Goal: Task Accomplishment & Management: Manage account settings

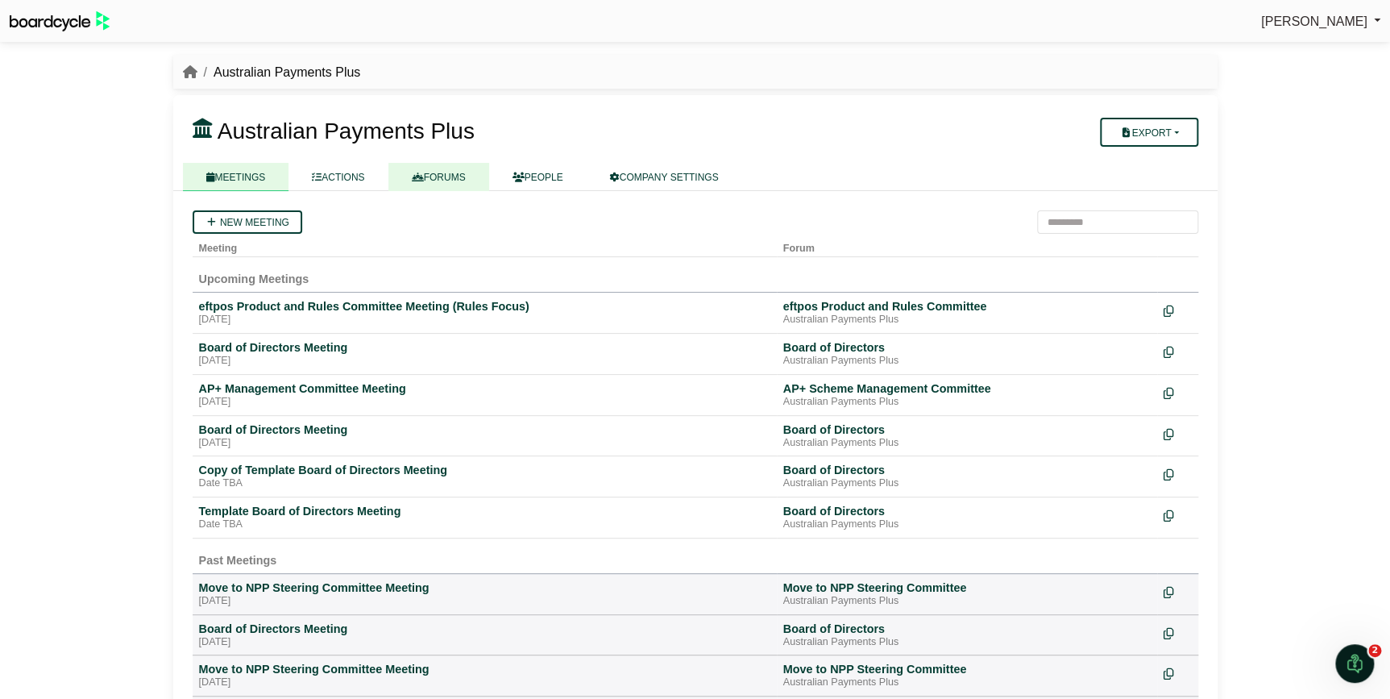
click at [450, 178] on link "FORUMS" at bounding box center [438, 177] width 101 height 28
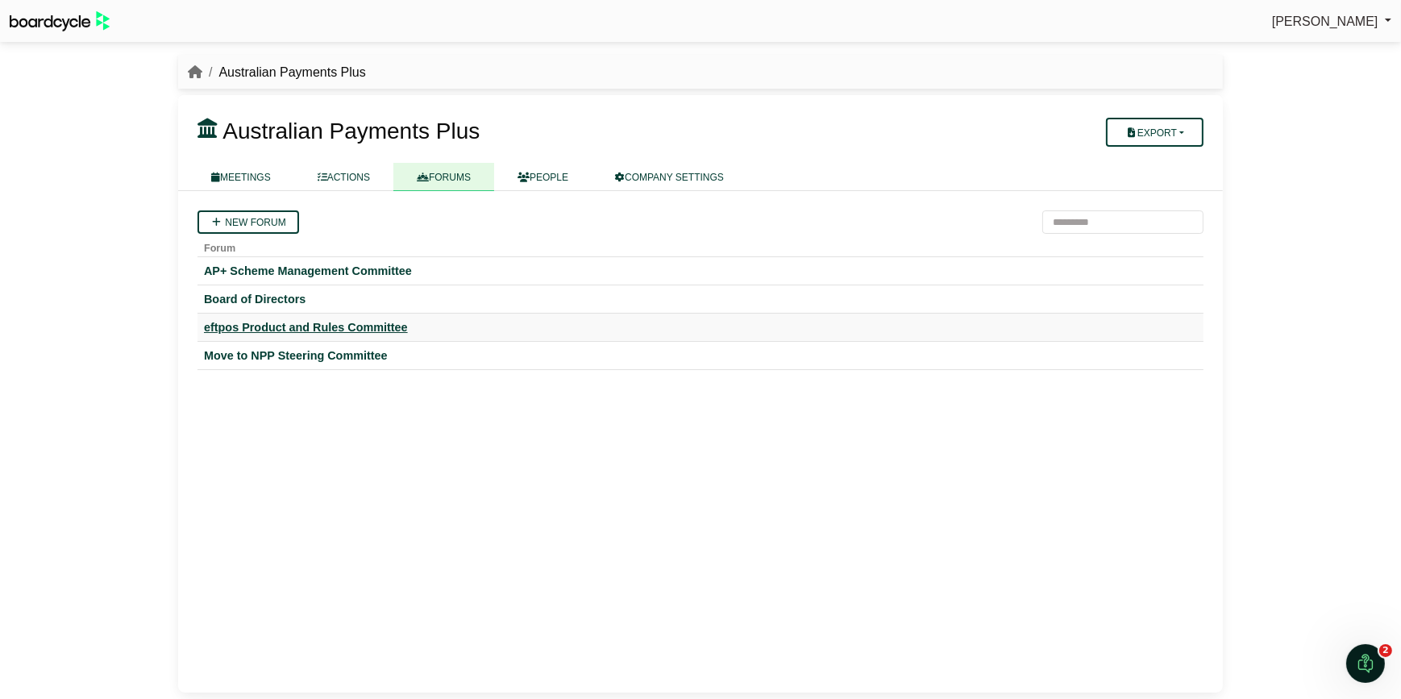
click at [354, 327] on div "eftpos Product and Rules Committee" at bounding box center [700, 327] width 993 height 15
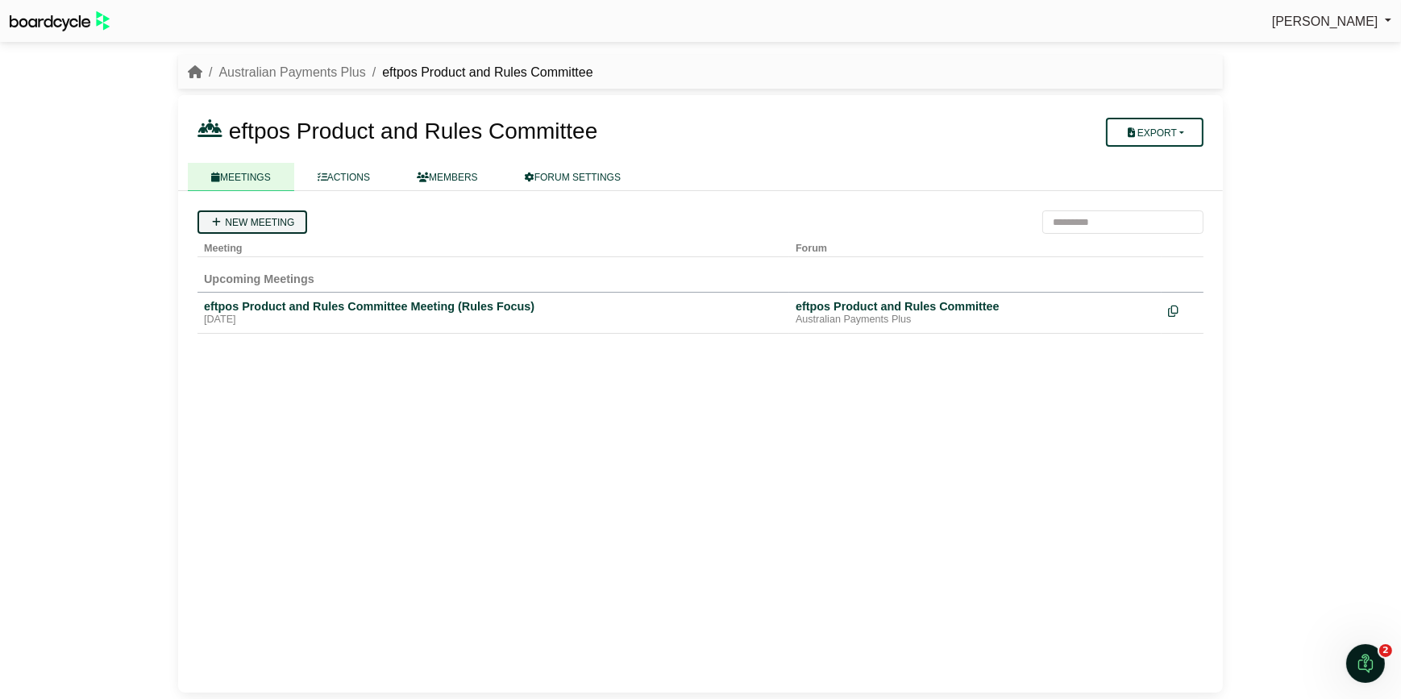
click at [257, 223] on link "New meeting" at bounding box center [252, 221] width 110 height 23
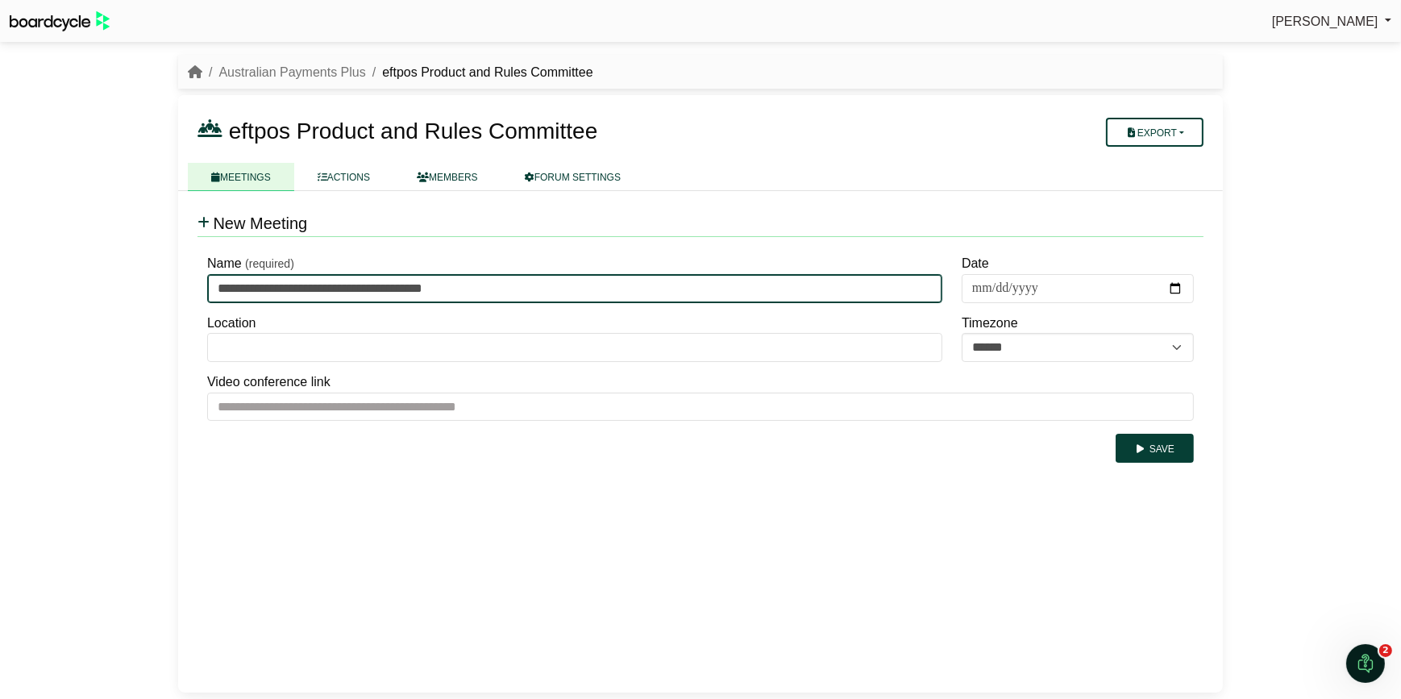
click at [234, 286] on input "**********" at bounding box center [574, 288] width 735 height 29
type input "**********"
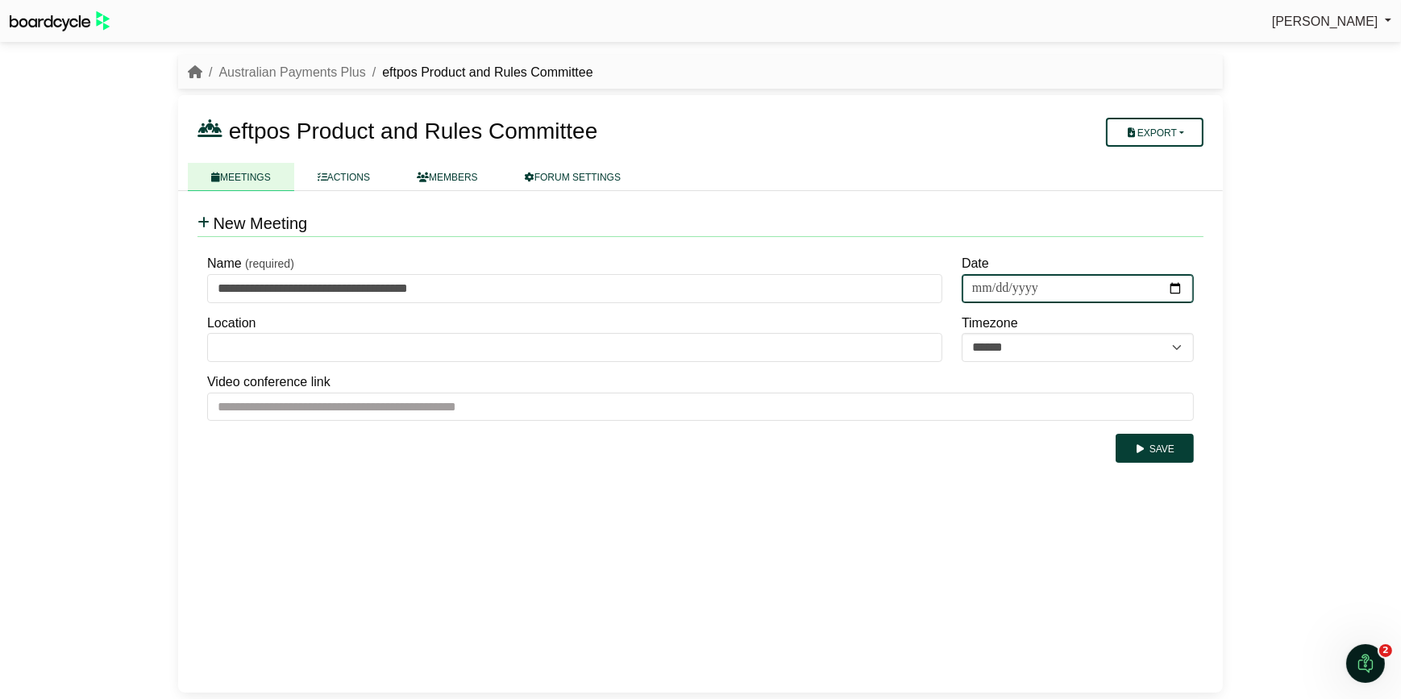
click at [1179, 284] on input "Date" at bounding box center [1077, 288] width 232 height 29
click at [1175, 280] on input "**********" at bounding box center [1077, 288] width 232 height 29
type input "**********"
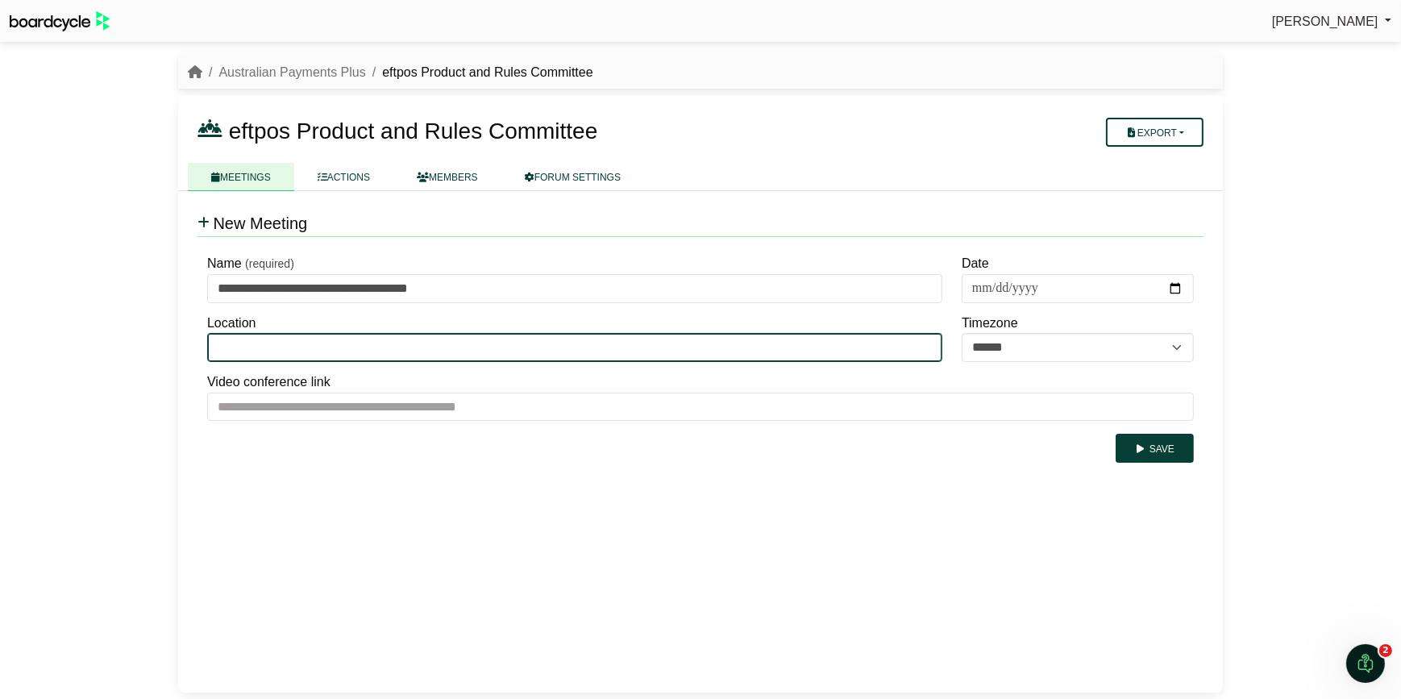
click at [295, 345] on input "Location" at bounding box center [574, 347] width 735 height 29
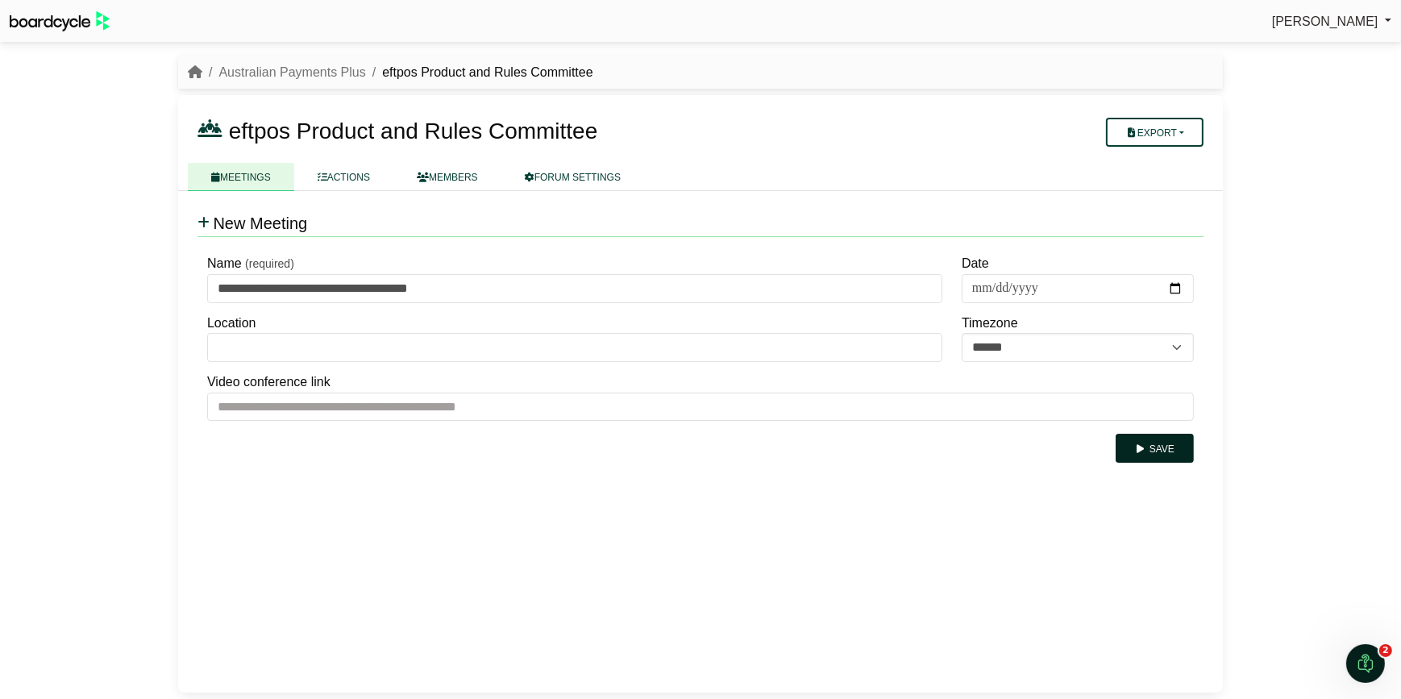
click at [1154, 446] on button "Save" at bounding box center [1154, 448] width 78 height 29
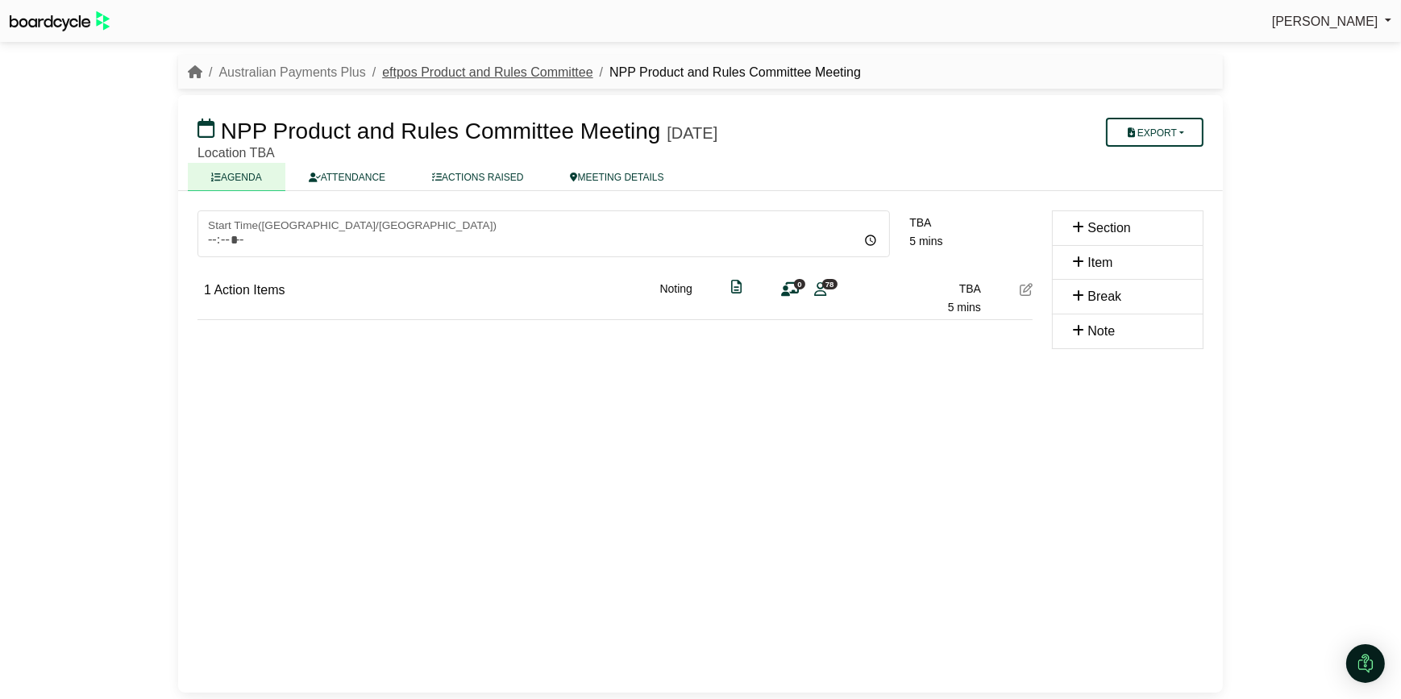
click at [508, 66] on link "eftpos Product and Rules Committee" at bounding box center [487, 72] width 210 height 14
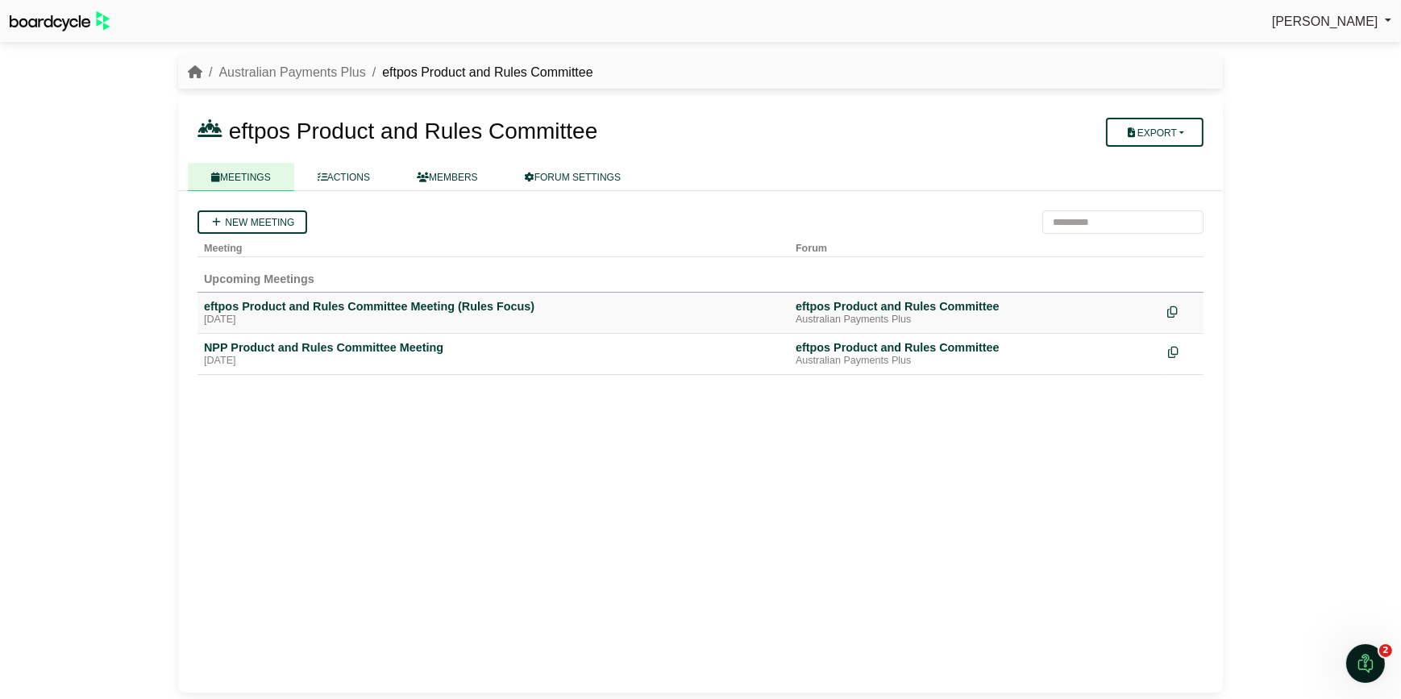
click at [1168, 310] on icon at bounding box center [1172, 311] width 10 height 11
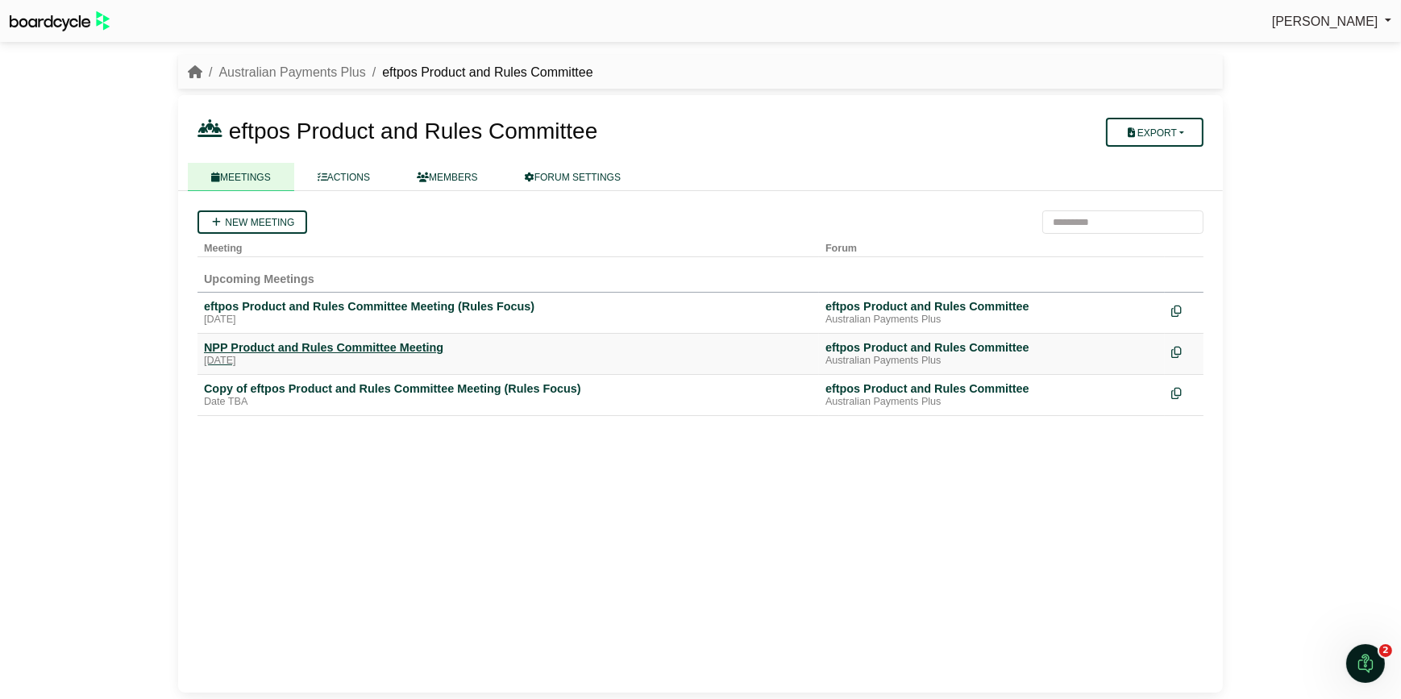
drag, startPoint x: 415, startPoint y: 346, endPoint x: 402, endPoint y: 344, distance: 13.0
click at [402, 344] on div "NPP Product and Rules Committee Meeting" at bounding box center [508, 347] width 608 height 15
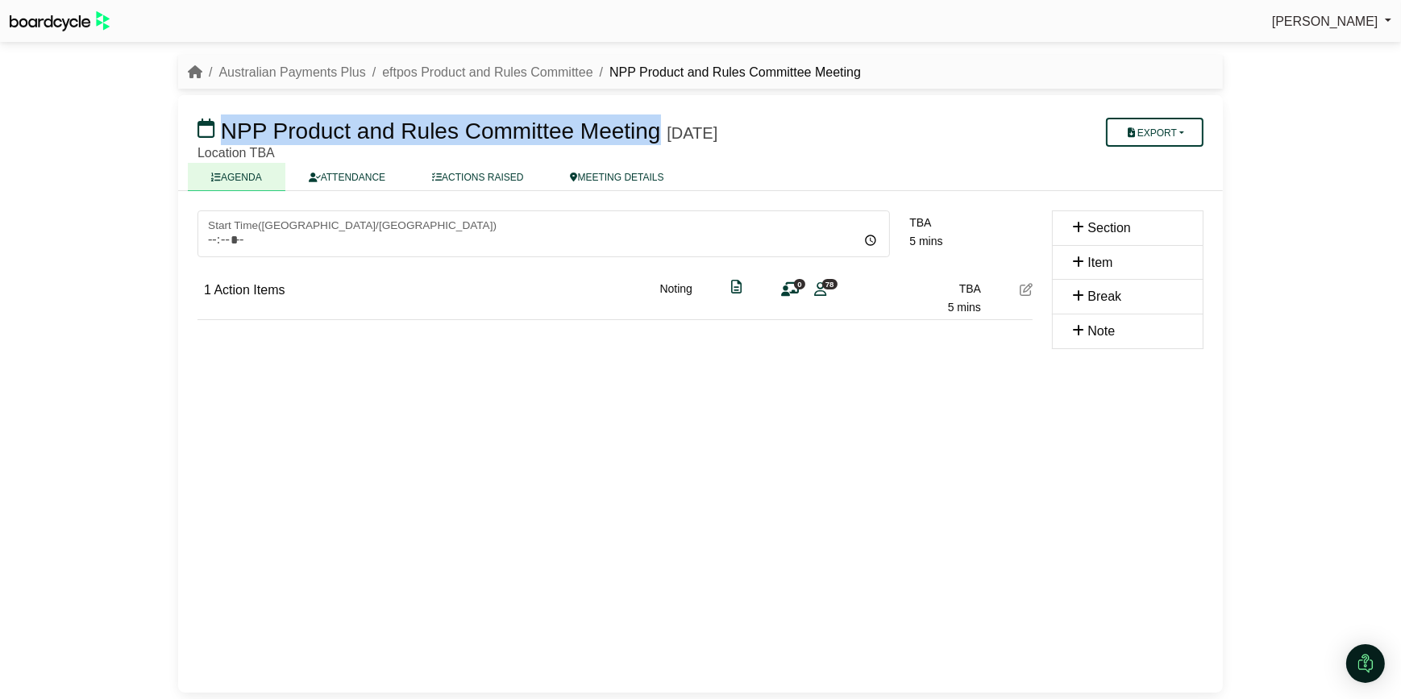
drag, startPoint x: 221, startPoint y: 126, endPoint x: 652, endPoint y: 128, distance: 431.1
click at [652, 128] on span "NPP Product and Rules Committee Meeting" at bounding box center [441, 130] width 440 height 25
copy span "NPP Product and Rules Committee Meeting"
click at [520, 73] on link "eftpos Product and Rules Committee" at bounding box center [487, 72] width 210 height 14
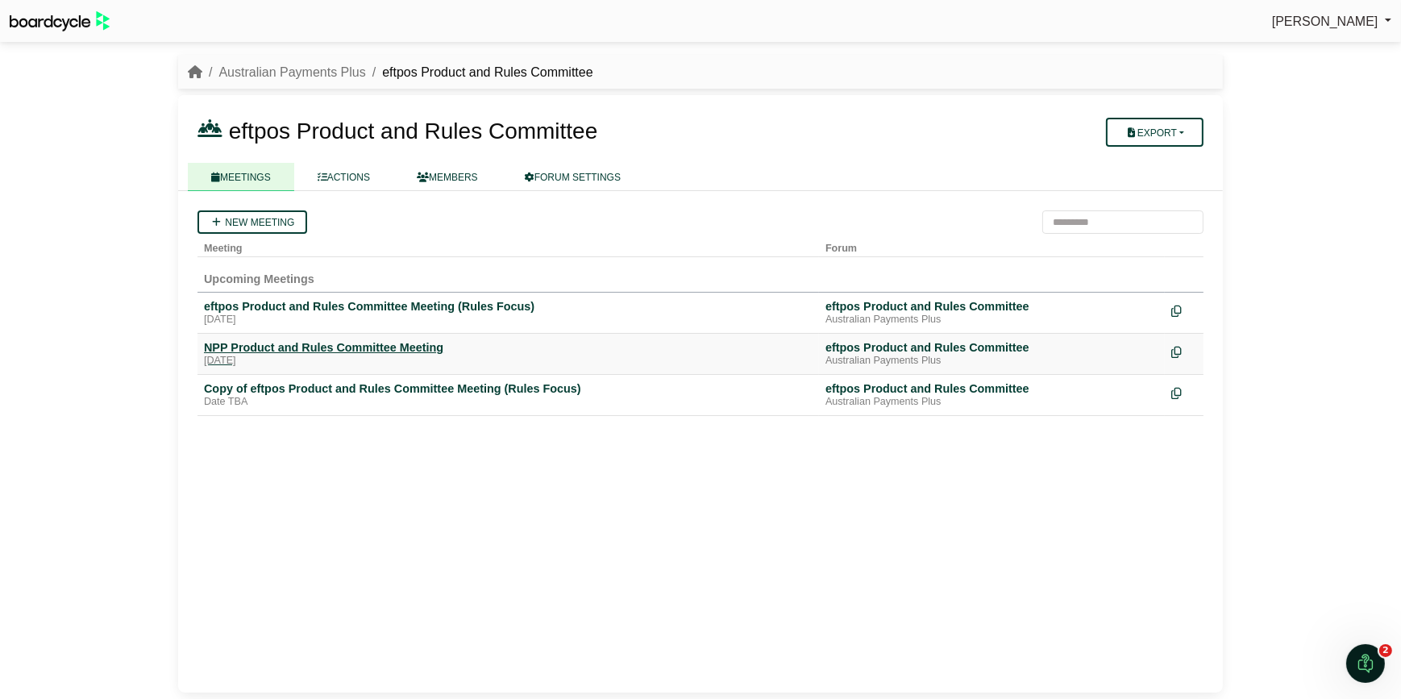
click at [396, 345] on div "NPP Product and Rules Committee Meeting" at bounding box center [508, 347] width 608 height 15
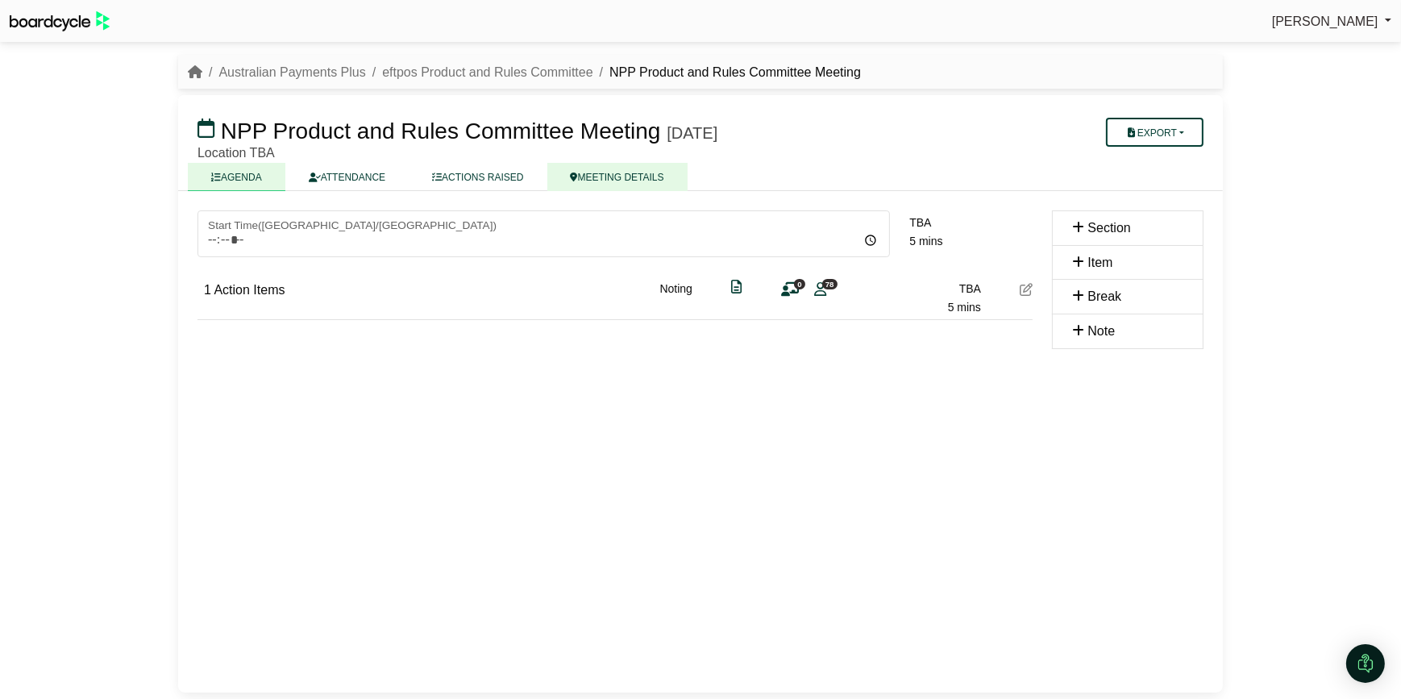
click at [604, 185] on link "MEETING DETAILS" at bounding box center [617, 177] width 140 height 28
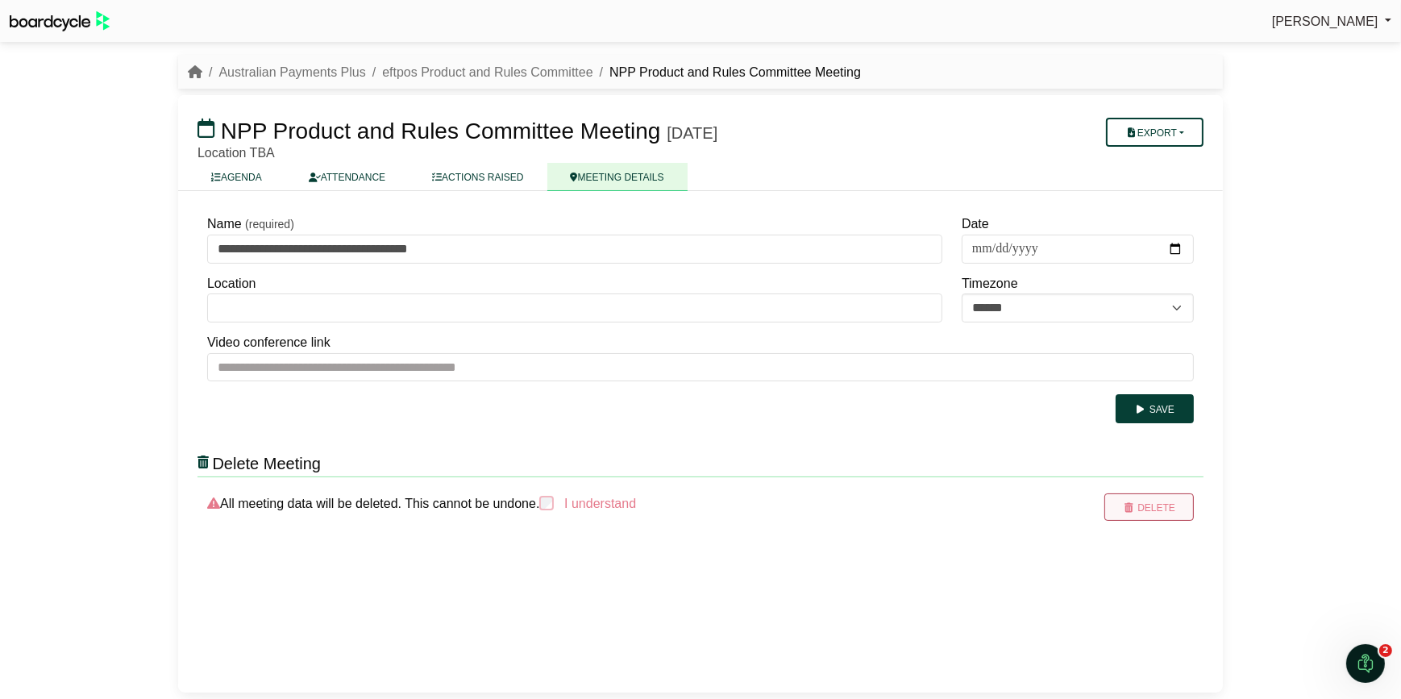
click at [1160, 498] on button "Delete" at bounding box center [1148, 506] width 89 height 27
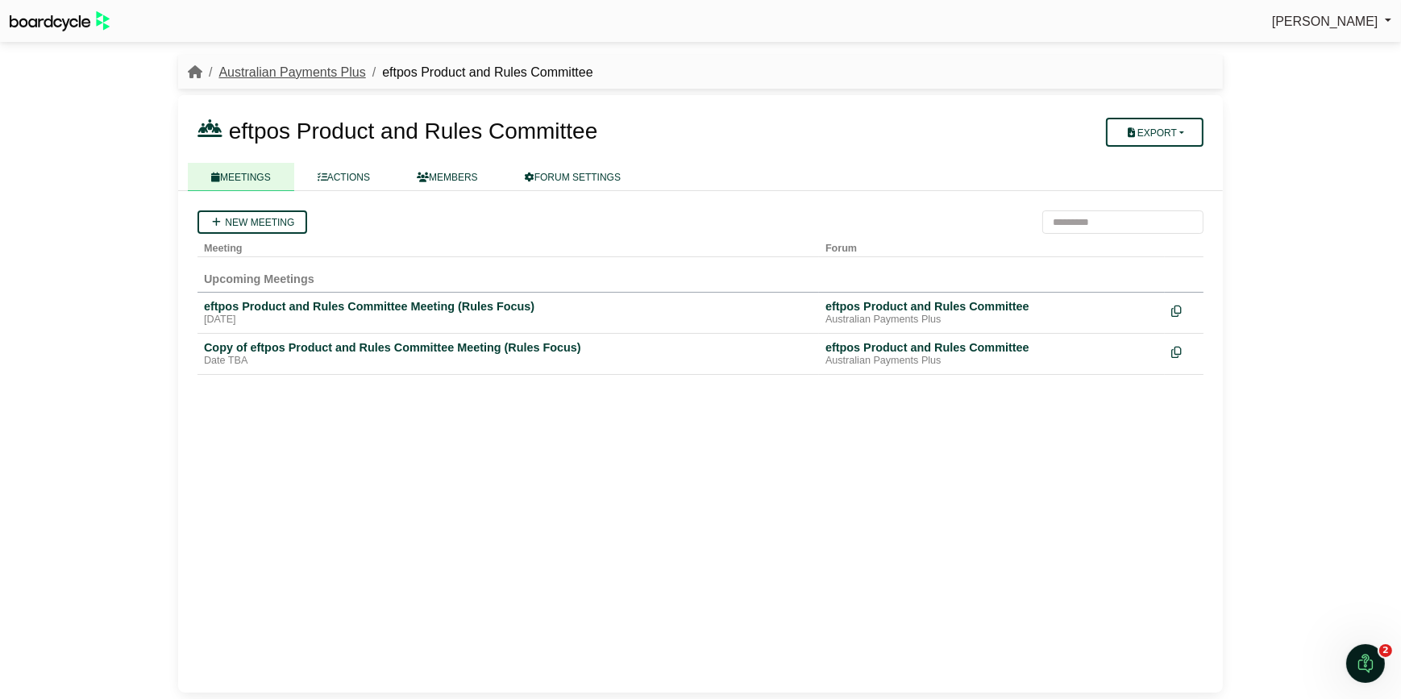
click at [333, 70] on link "Australian Payments Plus" at bounding box center [291, 72] width 147 height 14
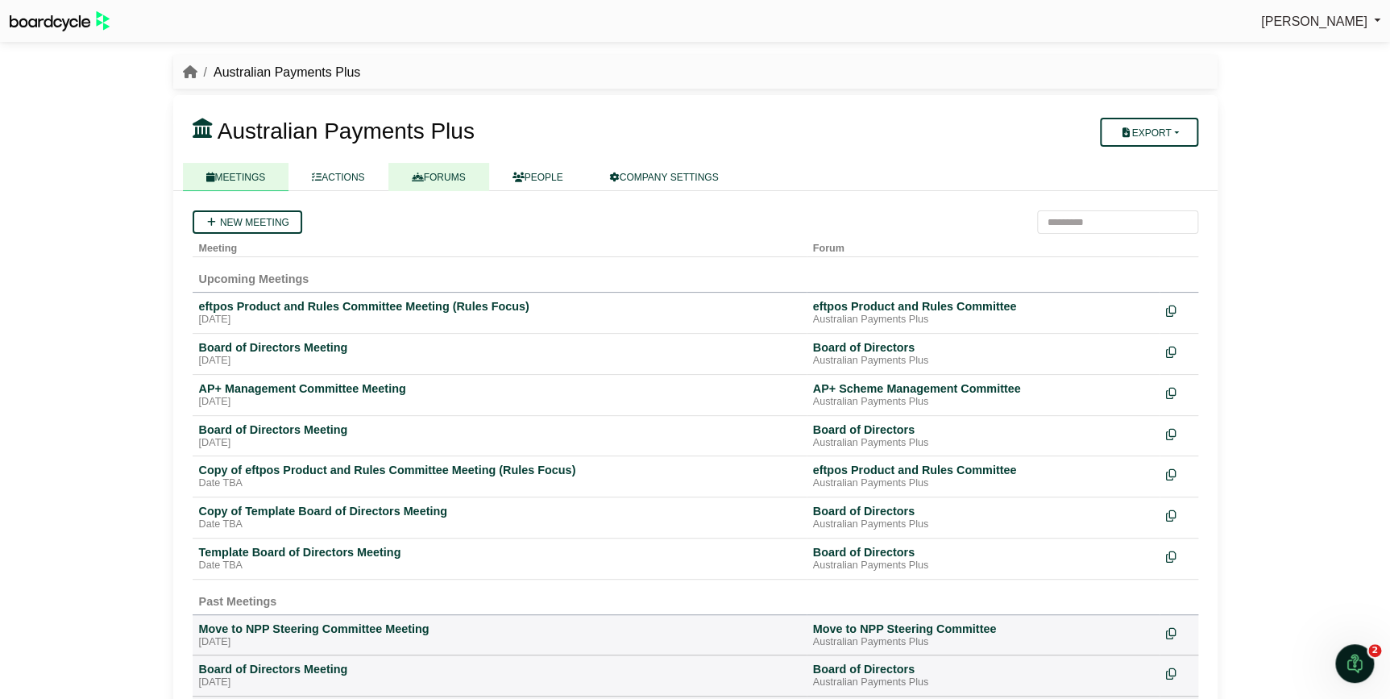
click at [448, 185] on link "FORUMS" at bounding box center [438, 177] width 101 height 28
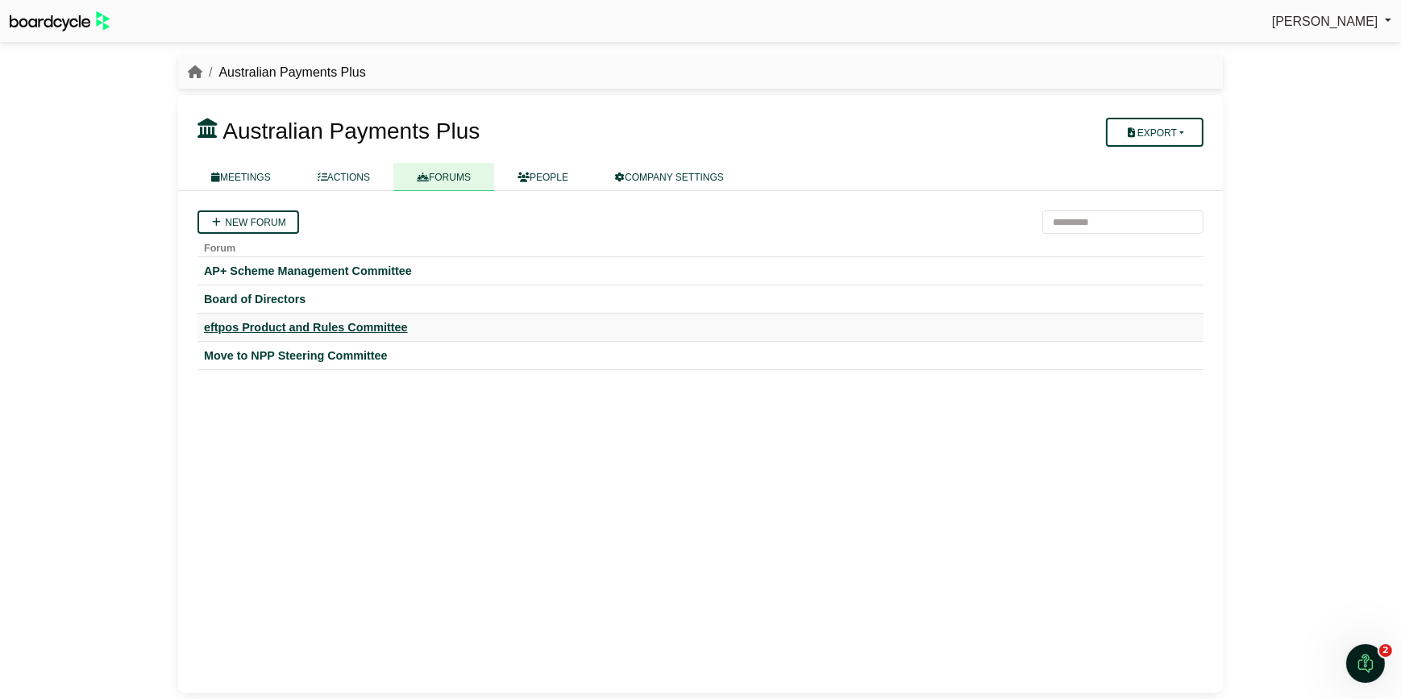
click at [334, 322] on div "eftpos Product and Rules Committee" at bounding box center [700, 327] width 993 height 15
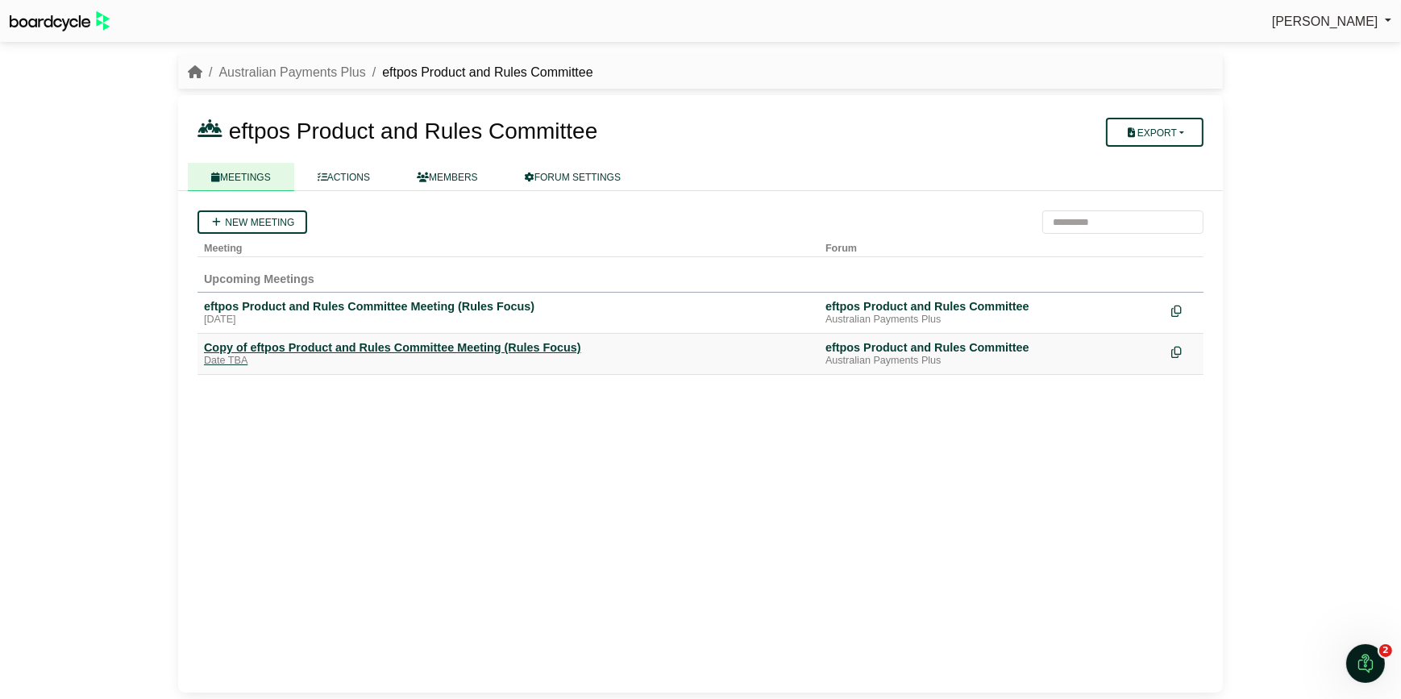
click at [429, 343] on div "Copy of eftpos Product and Rules Committee Meeting (Rules Focus)" at bounding box center [508, 347] width 608 height 15
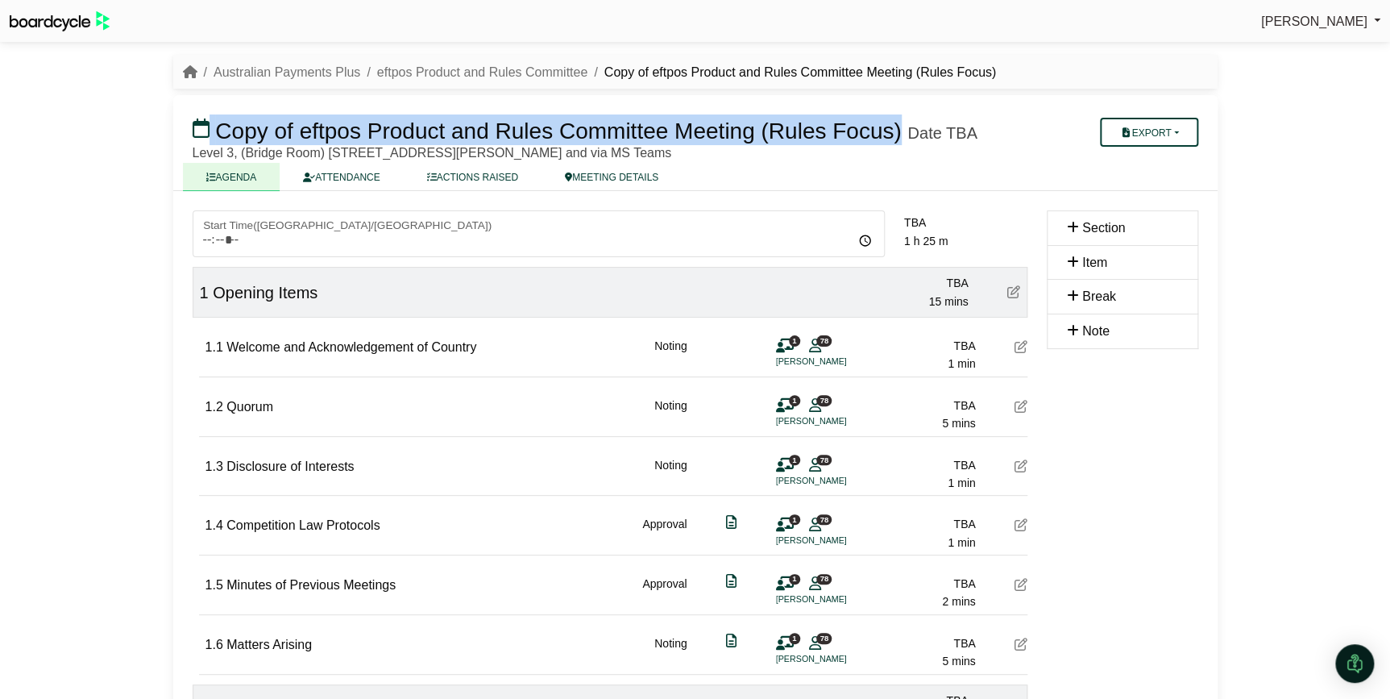
drag, startPoint x: 894, startPoint y: 131, endPoint x: 213, endPoint y: 142, distance: 681.8
click at [210, 131] on h3 "Copy of eftpos Product and Rules Committee Meeting (Rules Focus) Date TBA" at bounding box center [610, 130] width 854 height 32
click at [575, 176] on link "MEETING DETAILS" at bounding box center [612, 177] width 140 height 28
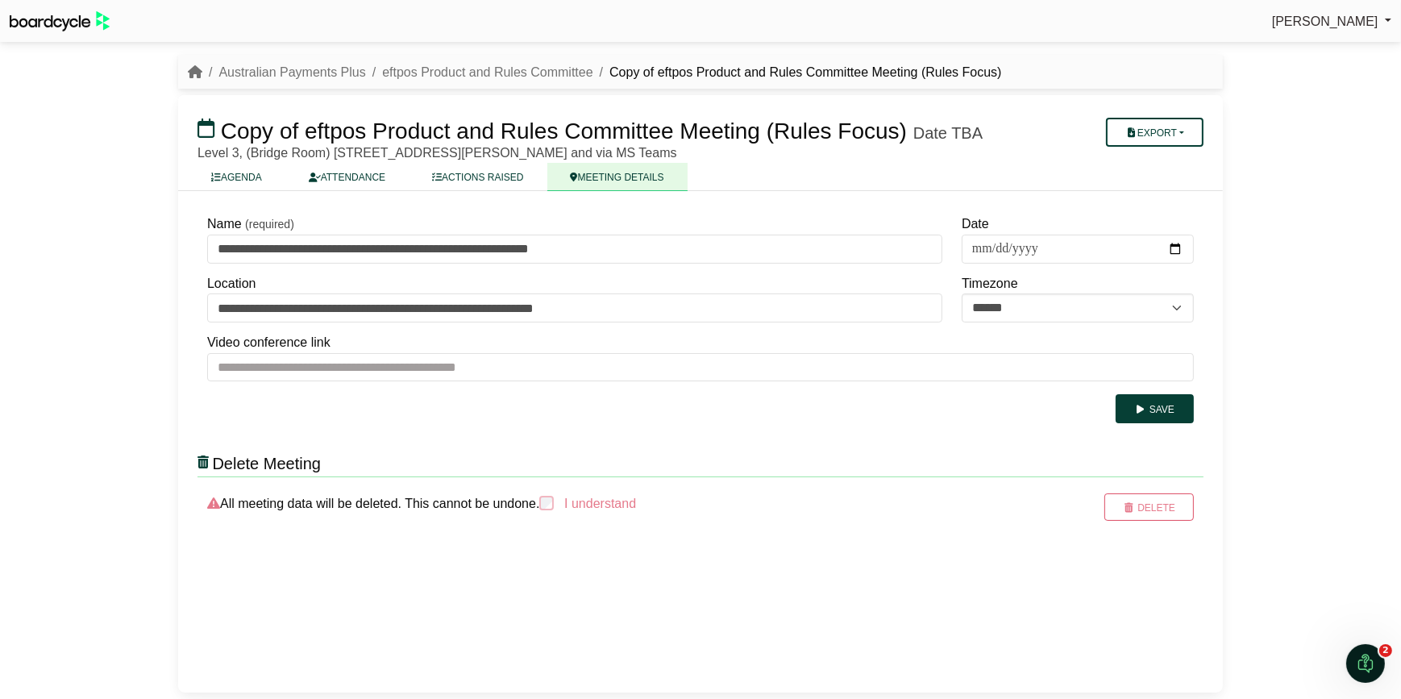
click at [260, 125] on span "Copy of eftpos Product and Rules Committee Meeting (Rules Focus)" at bounding box center [564, 130] width 686 height 25
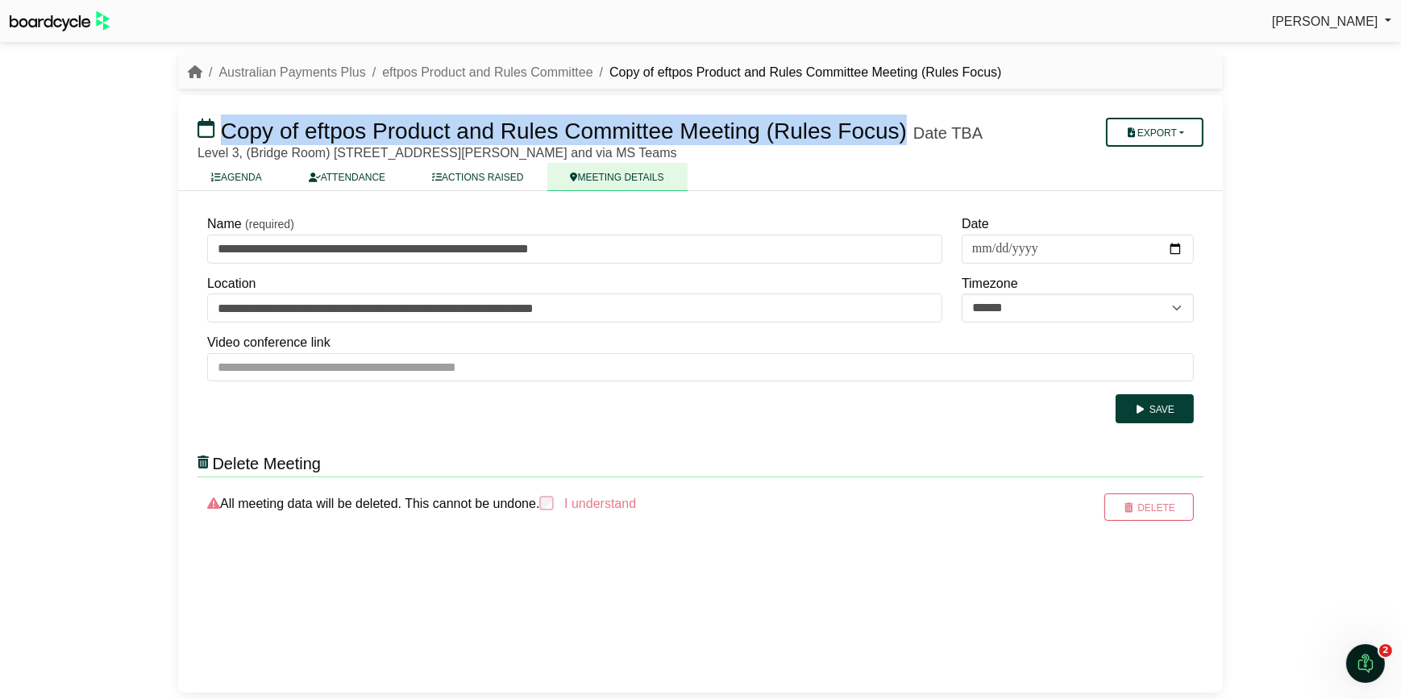
click at [898, 133] on span "Copy of eftpos Product and Rules Committee Meeting (Rules Focus)" at bounding box center [564, 130] width 686 height 25
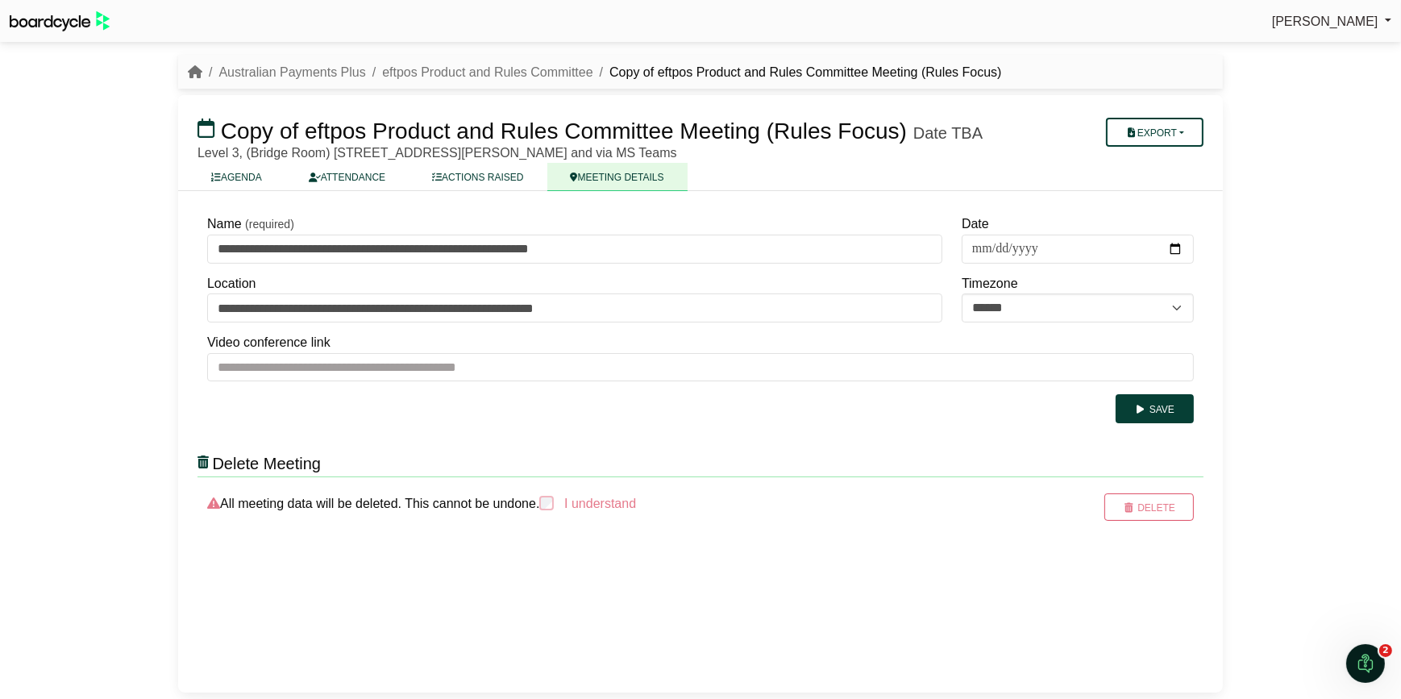
drag, startPoint x: 603, startPoint y: 138, endPoint x: 489, endPoint y: 201, distance: 129.9
click at [489, 200] on div "**********" at bounding box center [700, 441] width 1044 height 501
click at [725, 118] on span "Copy of eftpos Product and Rules Committee Meeting (Rules Focus)" at bounding box center [564, 130] width 686 height 25
click at [740, 123] on span "Copy of eftpos Product and Rules Committee Meeting (Rules Focus)" at bounding box center [564, 130] width 686 height 25
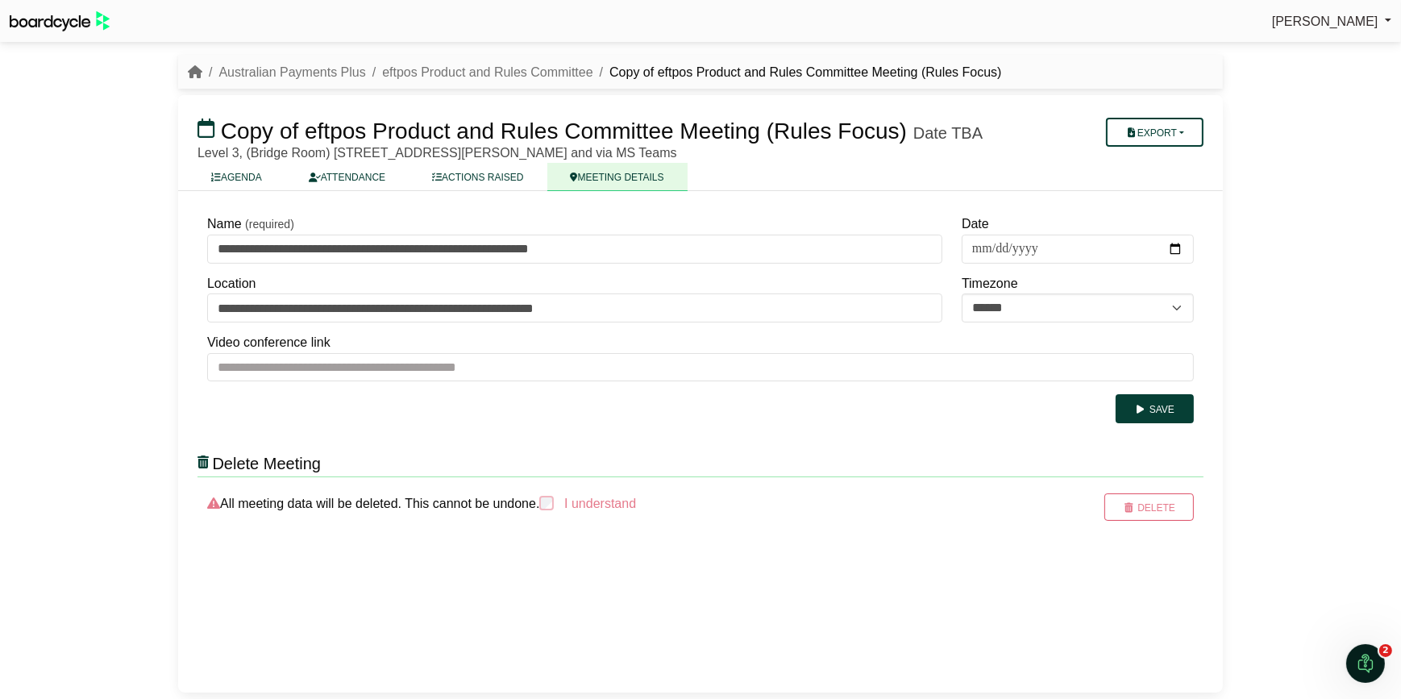
click at [254, 131] on span "Copy of eftpos Product and Rules Committee Meeting (Rules Focus)" at bounding box center [564, 130] width 686 height 25
click at [515, 76] on link "eftpos Product and Rules Committee" at bounding box center [487, 72] width 210 height 14
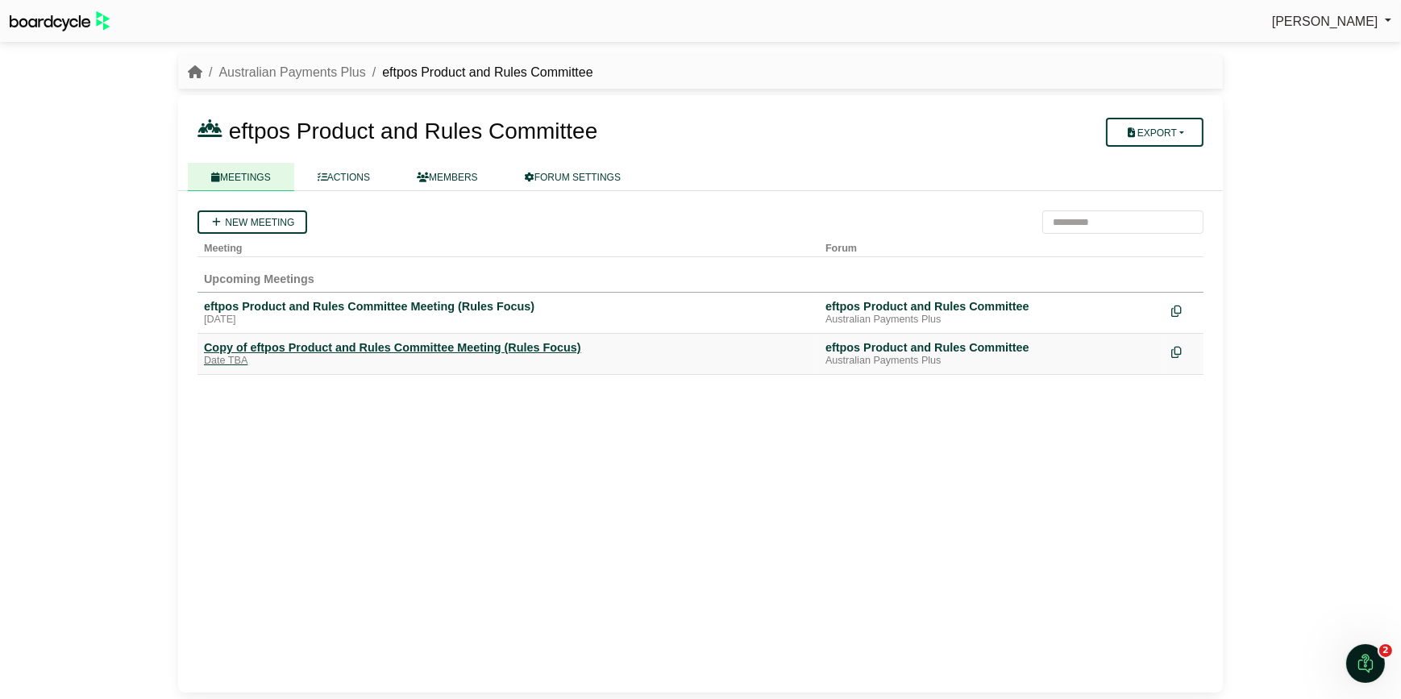
drag, startPoint x: 428, startPoint y: 342, endPoint x: 418, endPoint y: 343, distance: 9.7
click at [418, 343] on div "Copy of eftpos Product and Rules Committee Meeting (Rules Focus)" at bounding box center [508, 347] width 608 height 15
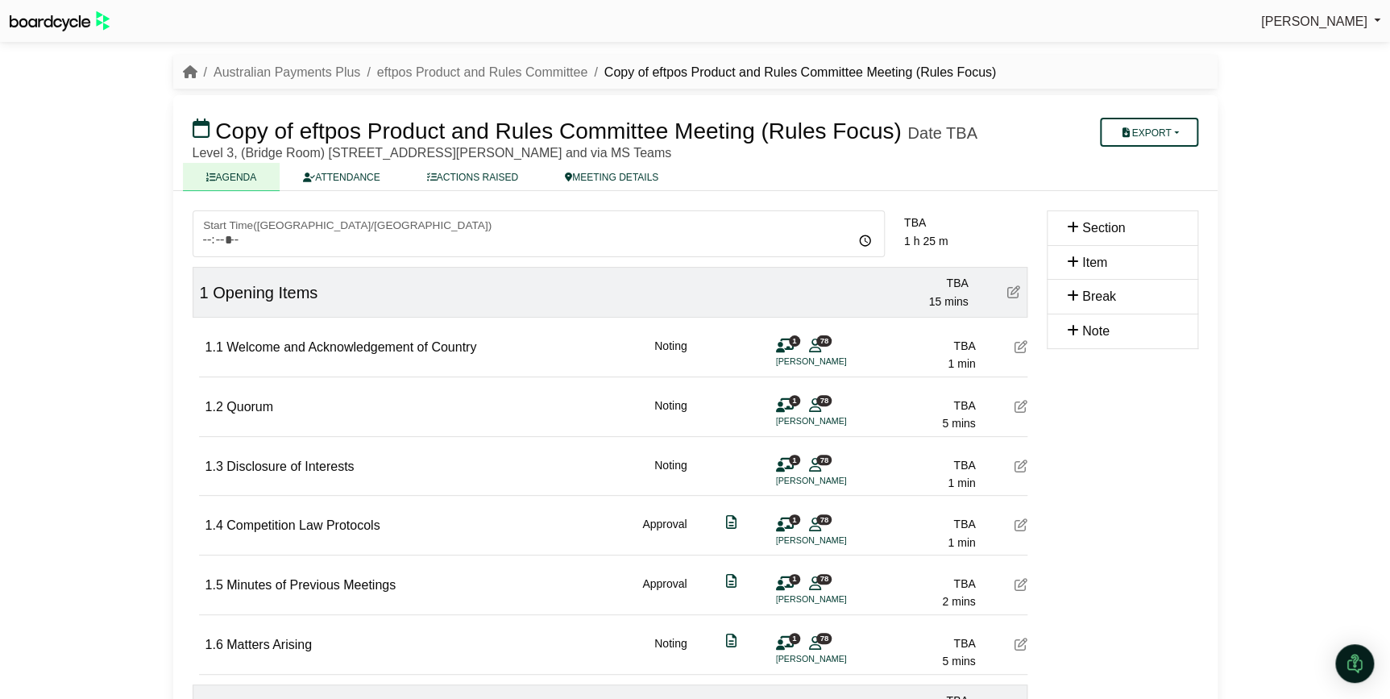
click at [346, 133] on span "Copy of eftpos Product and Rules Committee Meeting (Rules Focus)" at bounding box center [558, 130] width 686 height 25
click at [247, 122] on span "Copy of eftpos Product and Rules Committee Meeting (Rules Focus)" at bounding box center [558, 130] width 686 height 25
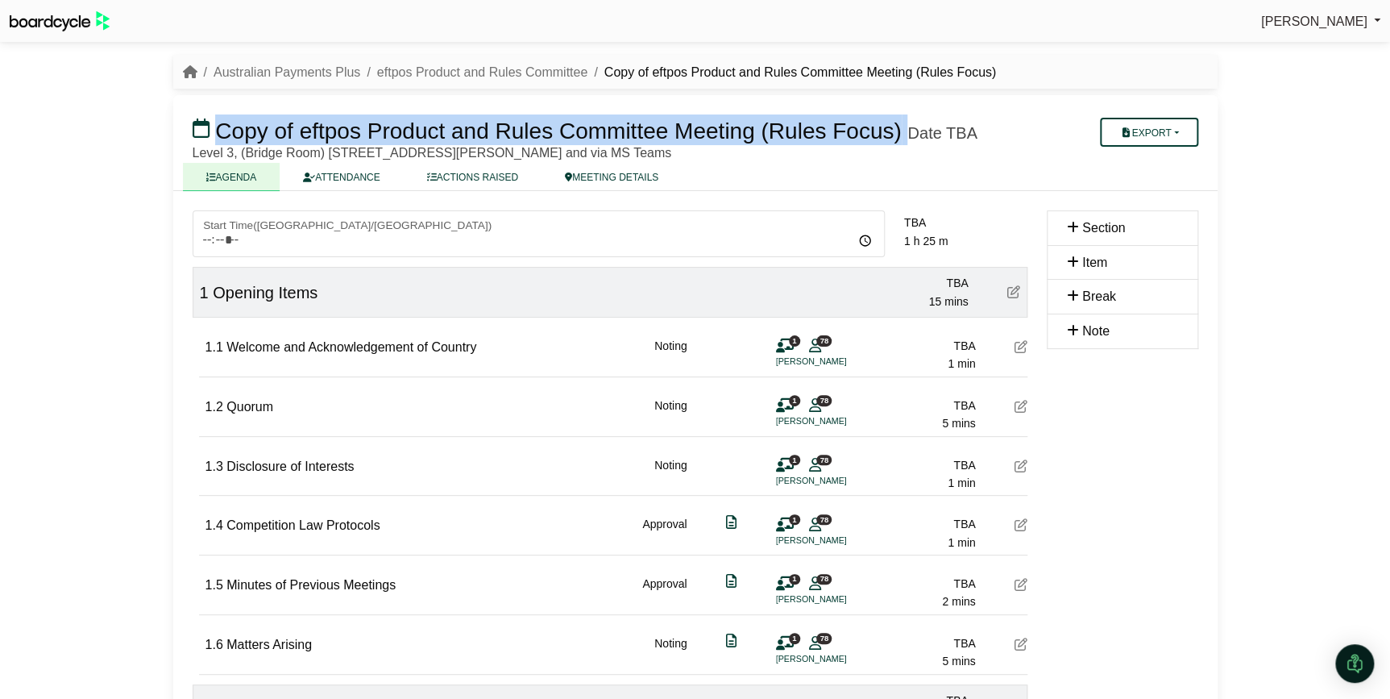
click at [894, 128] on span "Copy of eftpos Product and Rules Committee Meeting (Rules Focus)" at bounding box center [558, 130] width 686 height 25
click at [616, 174] on link "MEETING DETAILS" at bounding box center [612, 177] width 140 height 28
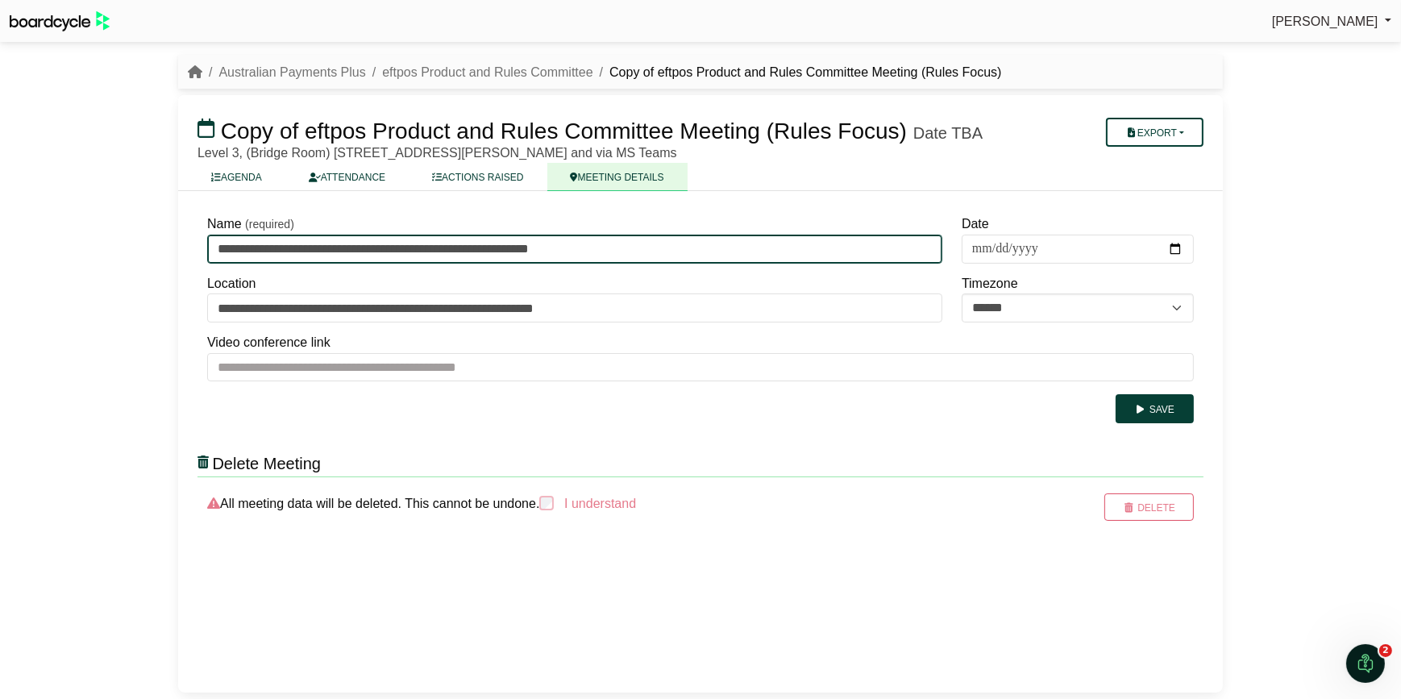
drag, startPoint x: 646, startPoint y: 247, endPoint x: 170, endPoint y: 249, distance: 476.3
click at [170, 249] on div "Australian Payments Plus eftpos Product and Rules Committee Copy of eftpos Prod…" at bounding box center [700, 373] width 1064 height 650
paste input "text"
type input "**********"
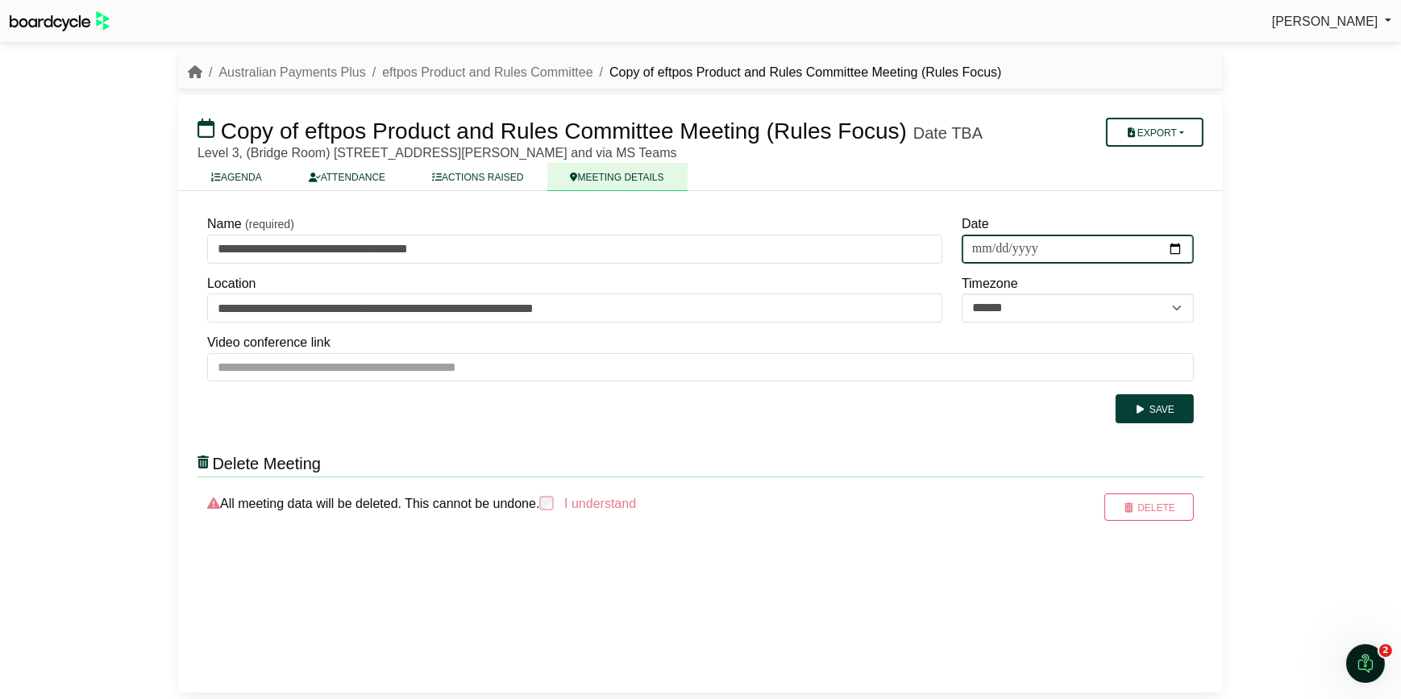
click at [975, 245] on input "Date" at bounding box center [1077, 249] width 232 height 29
click at [1103, 251] on input "Date" at bounding box center [1077, 249] width 232 height 29
click at [1094, 247] on input "Date" at bounding box center [1077, 249] width 232 height 29
click at [1037, 247] on input "Date" at bounding box center [1077, 249] width 232 height 29
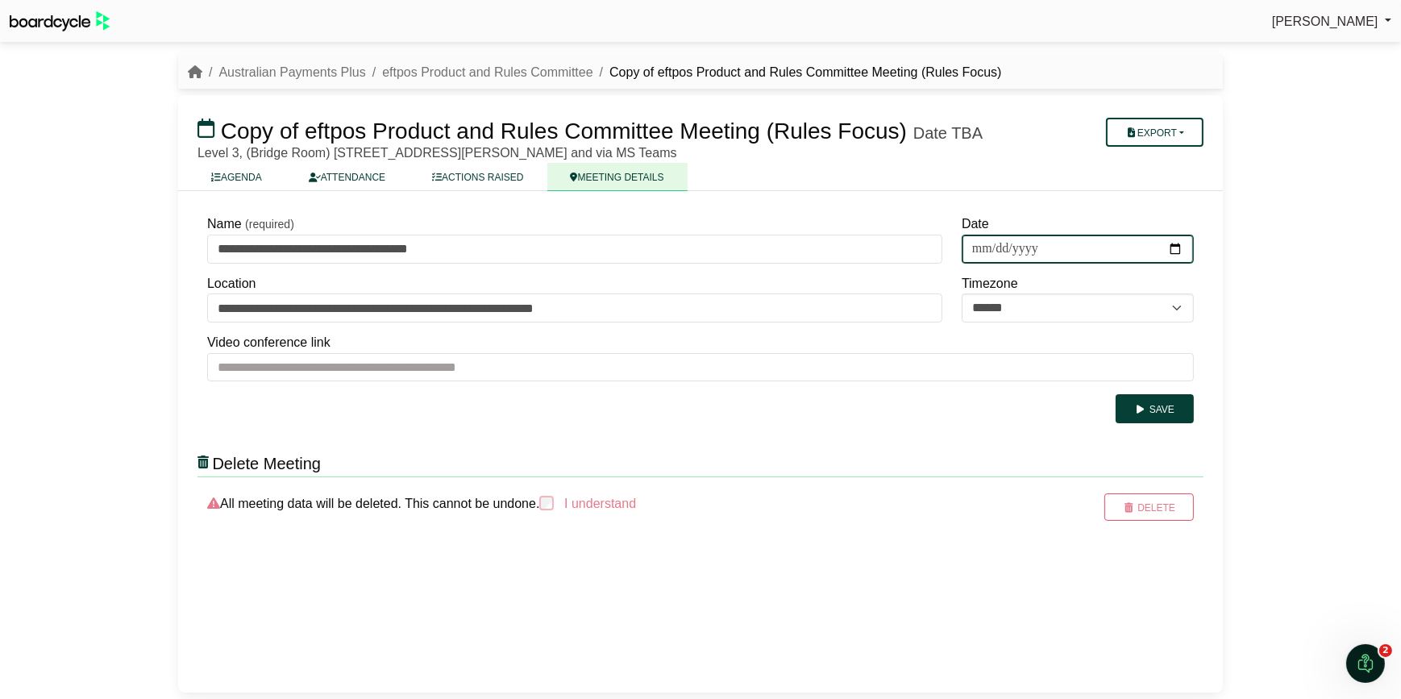
click at [1021, 247] on input "Date" at bounding box center [1077, 249] width 232 height 29
type input "**********"
click at [1152, 411] on button "Save" at bounding box center [1154, 408] width 78 height 29
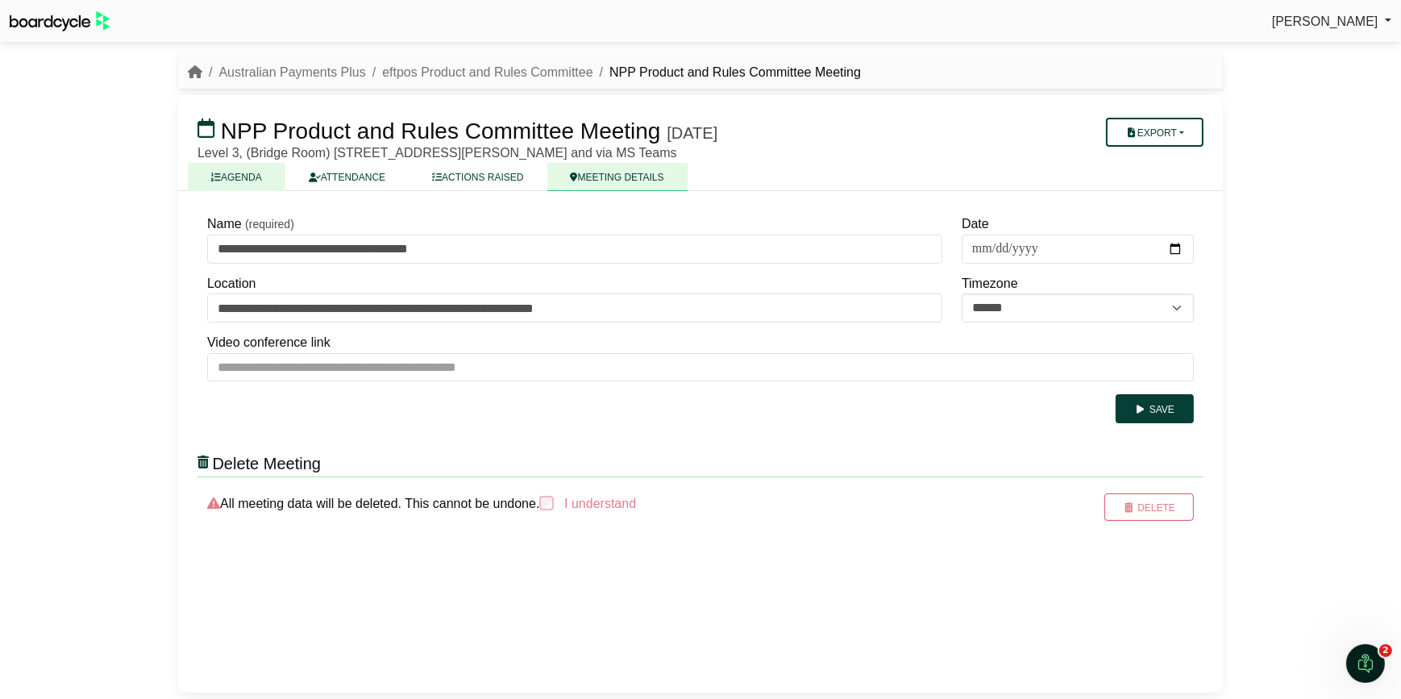
click at [240, 175] on link "AGENDA" at bounding box center [237, 177] width 98 height 28
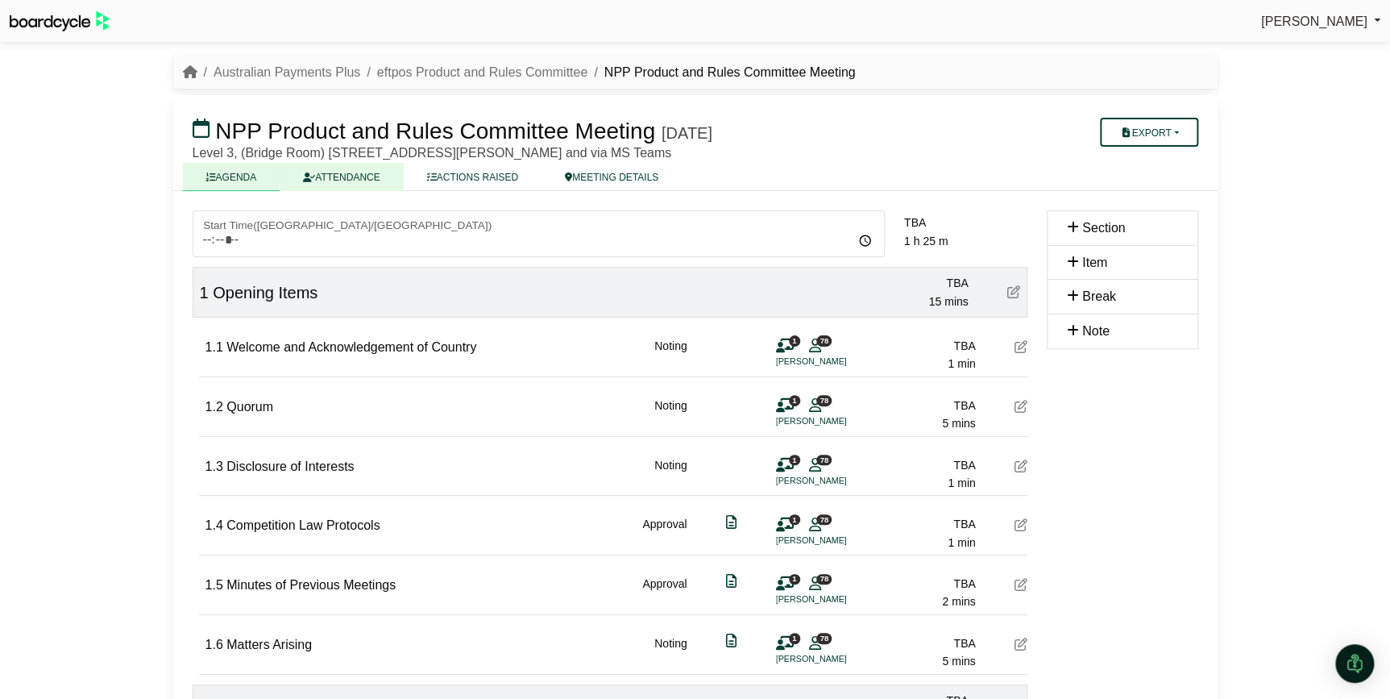
click at [343, 176] on link "ATTENDANCE" at bounding box center [341, 177] width 123 height 28
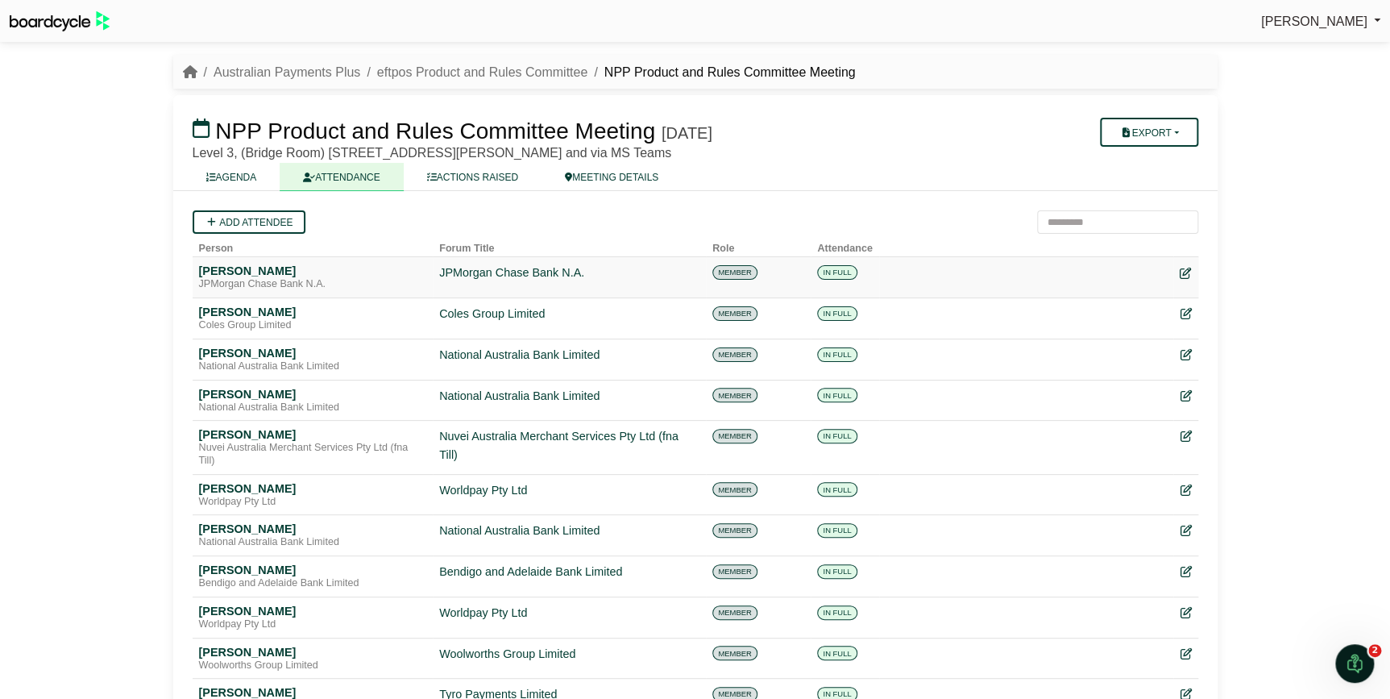
click at [1181, 273] on icon at bounding box center [1185, 273] width 11 height 11
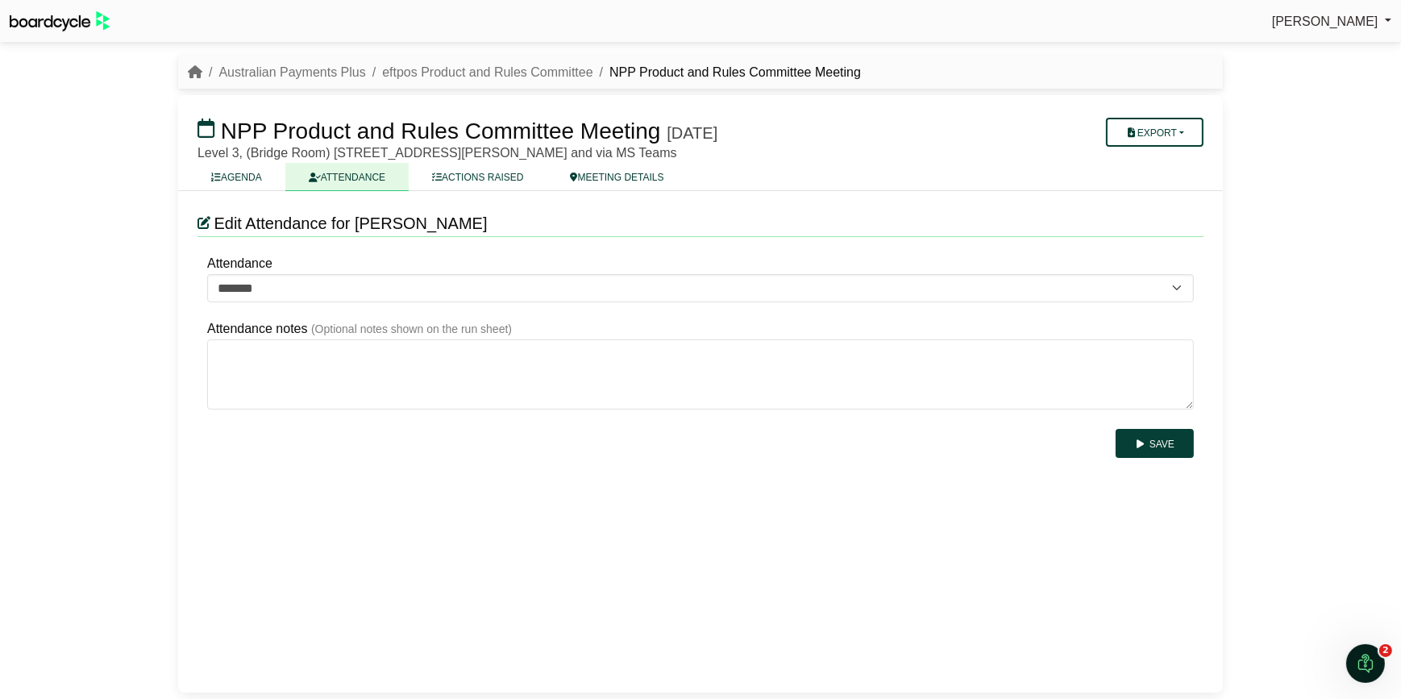
click at [357, 175] on link "ATTENDANCE" at bounding box center [346, 177] width 123 height 28
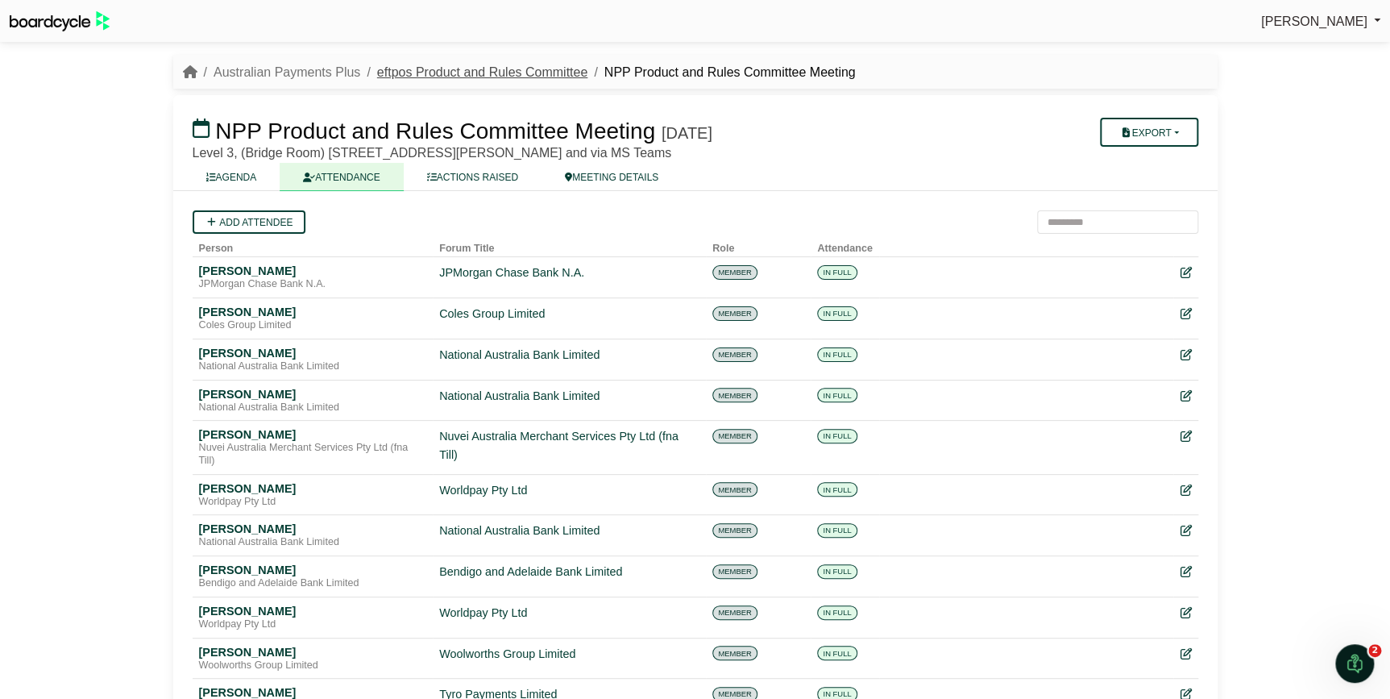
click at [537, 69] on link "eftpos Product and Rules Committee" at bounding box center [482, 72] width 210 height 14
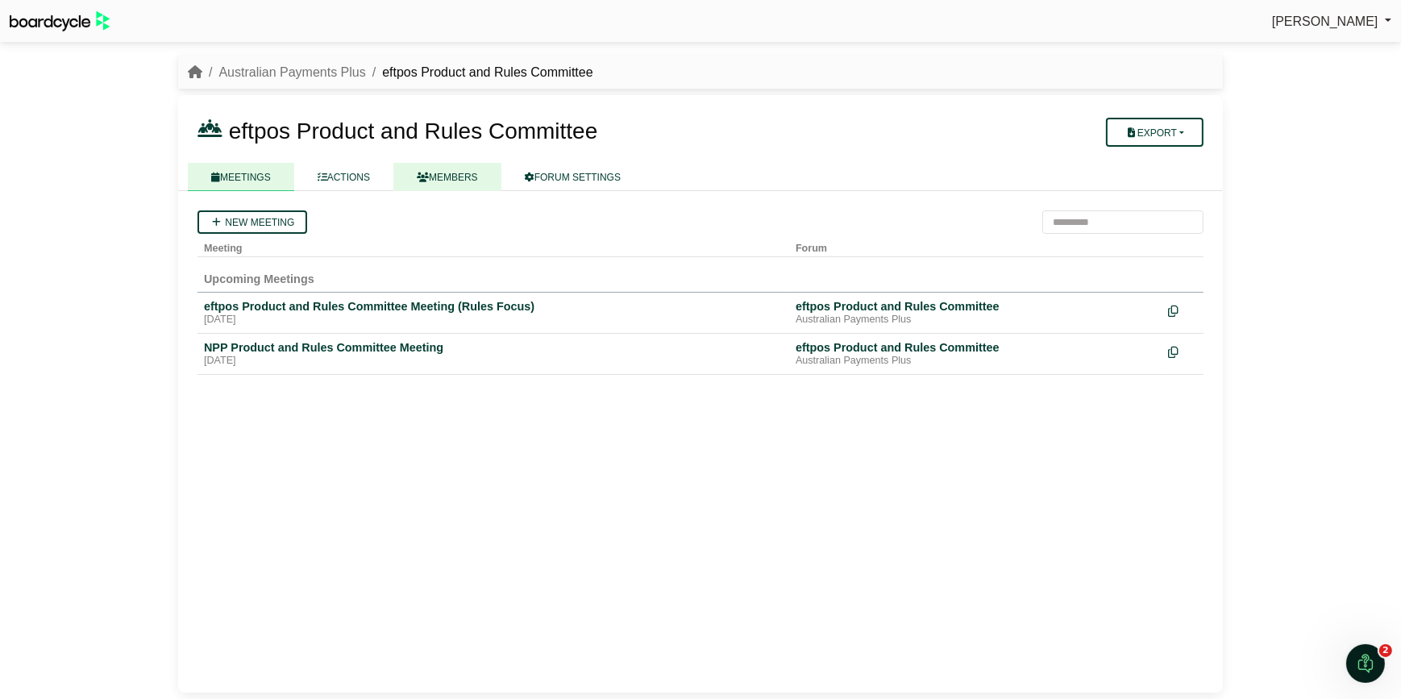
click at [439, 175] on link "MEMBERS" at bounding box center [447, 177] width 108 height 28
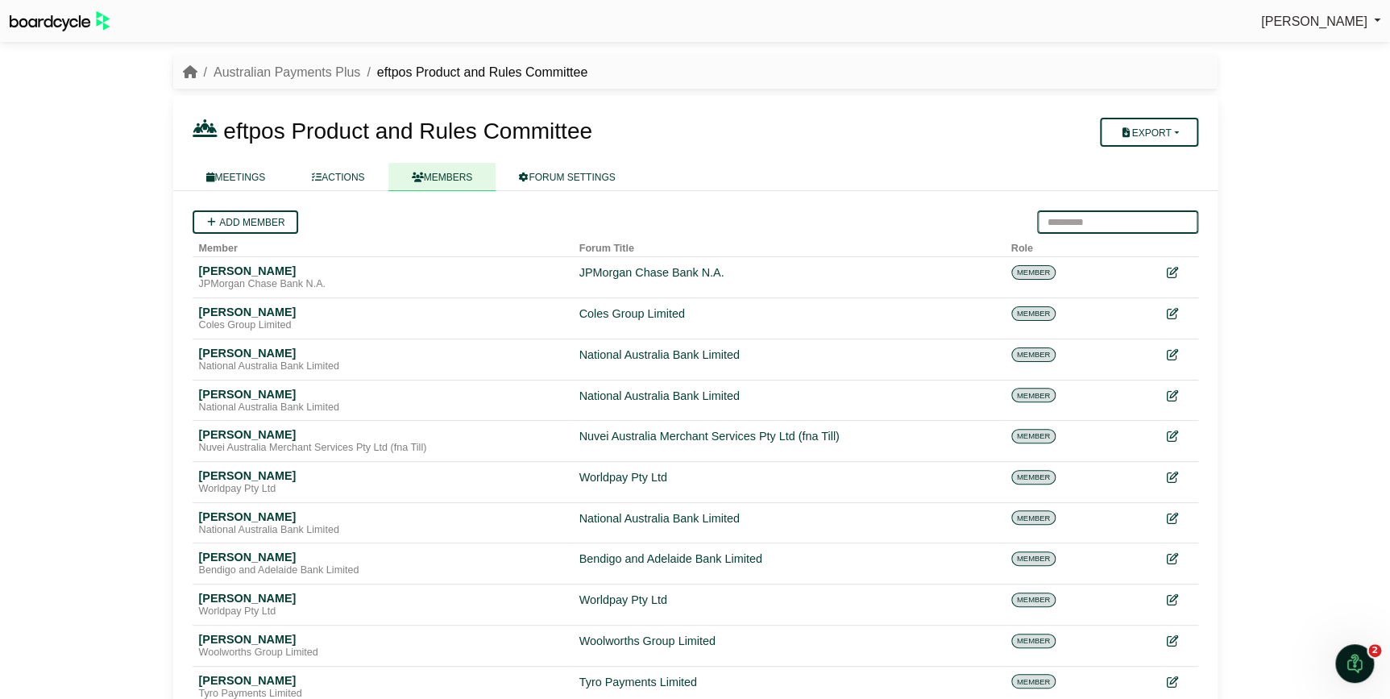
click at [1081, 222] on input "search" at bounding box center [1117, 221] width 161 height 23
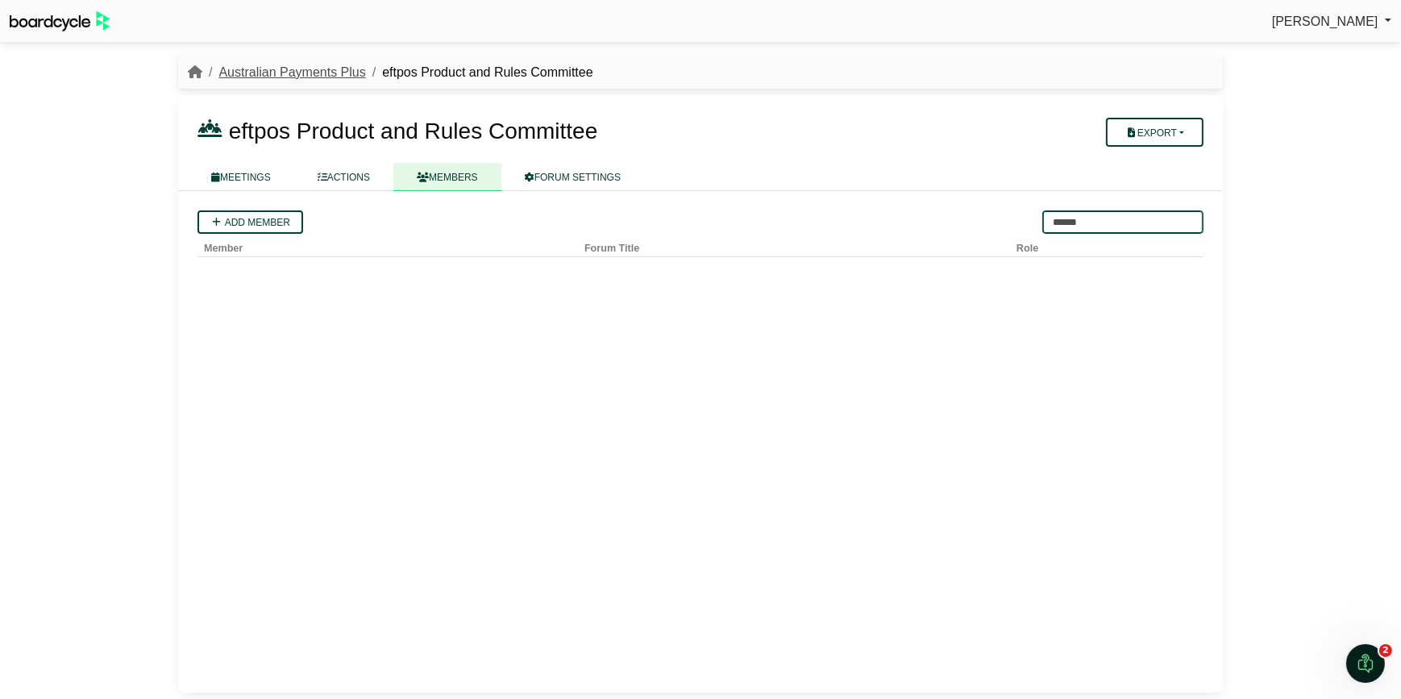
type input "******"
click at [327, 70] on link "Australian Payments Plus" at bounding box center [291, 72] width 147 height 14
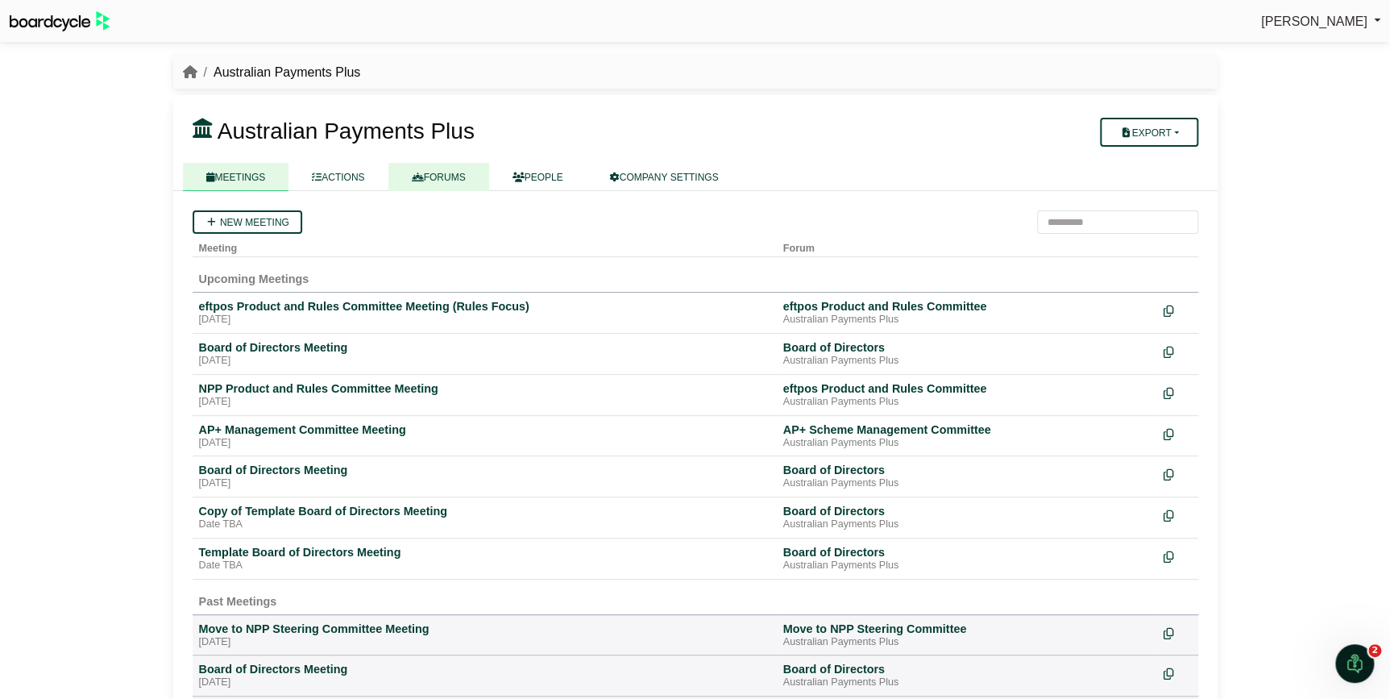
click at [427, 180] on link "FORUMS" at bounding box center [438, 177] width 101 height 28
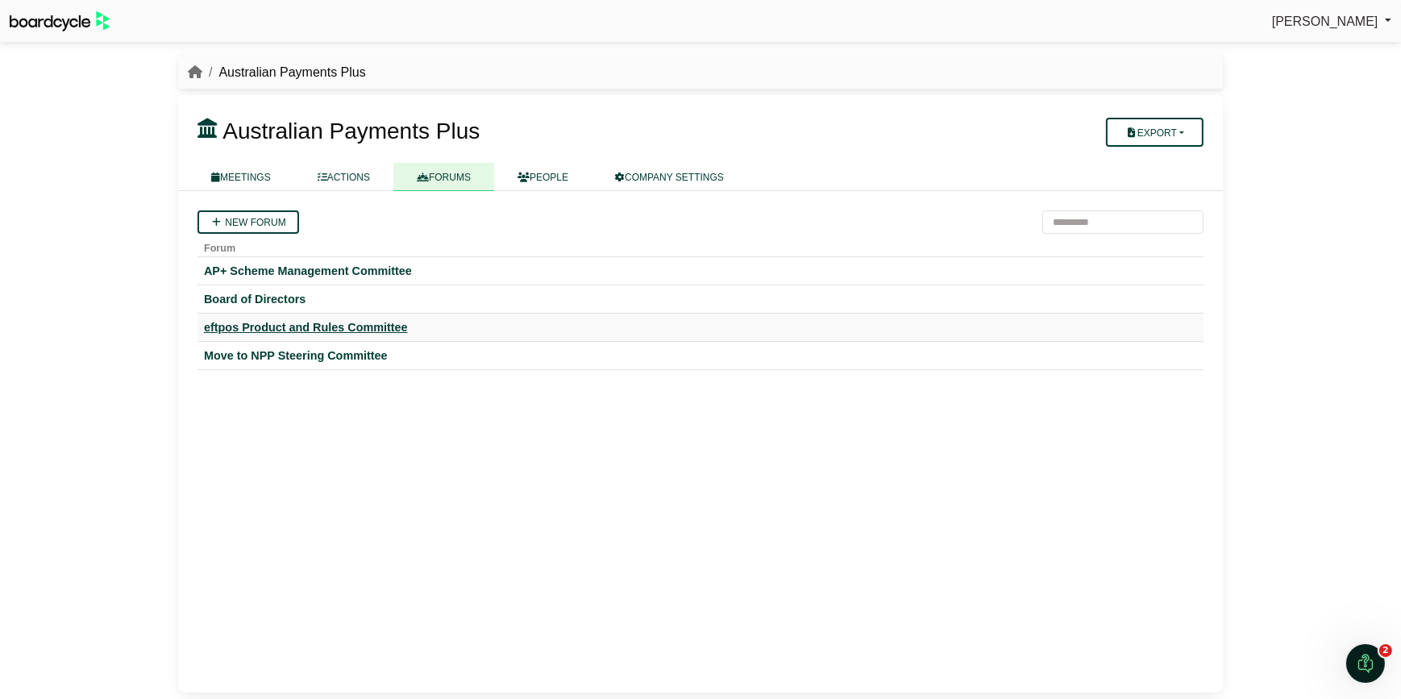
click at [323, 322] on div "eftpos Product and Rules Committee" at bounding box center [700, 327] width 993 height 15
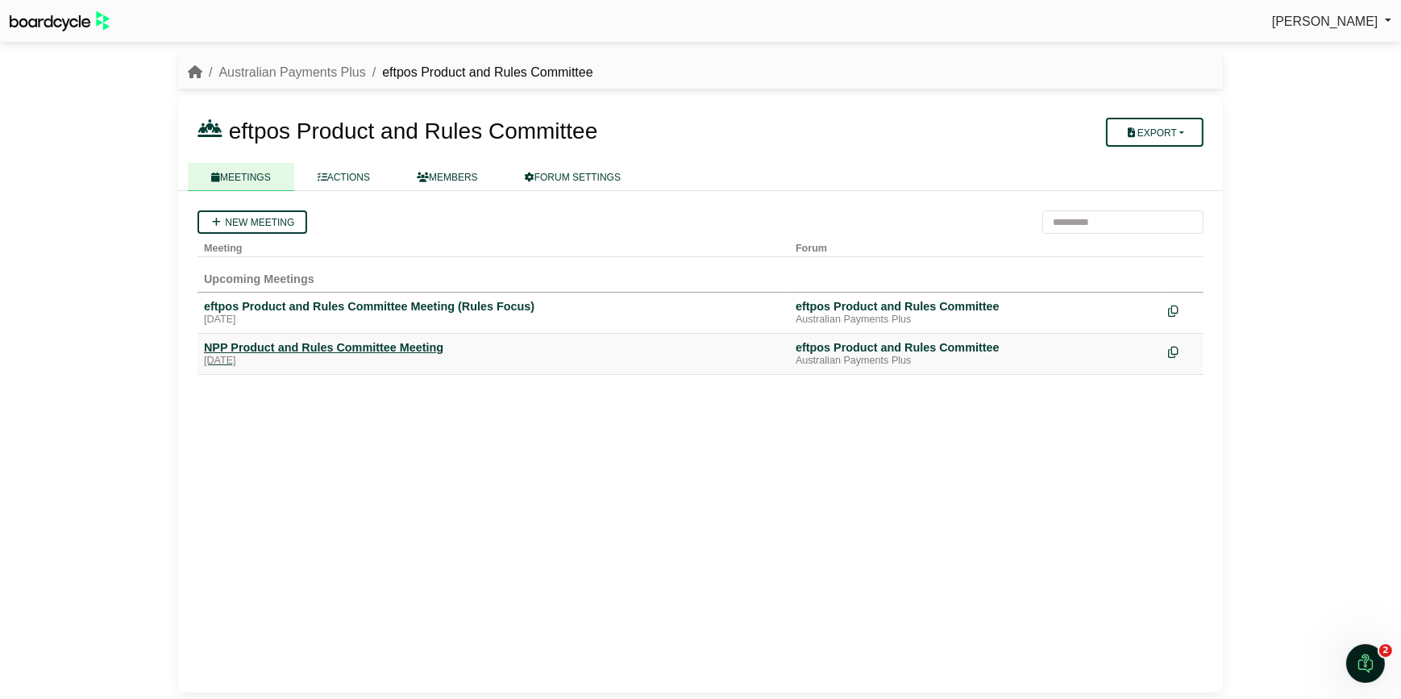
click at [386, 340] on div "NPP Product and Rules Committee Meeting" at bounding box center [493, 347] width 579 height 15
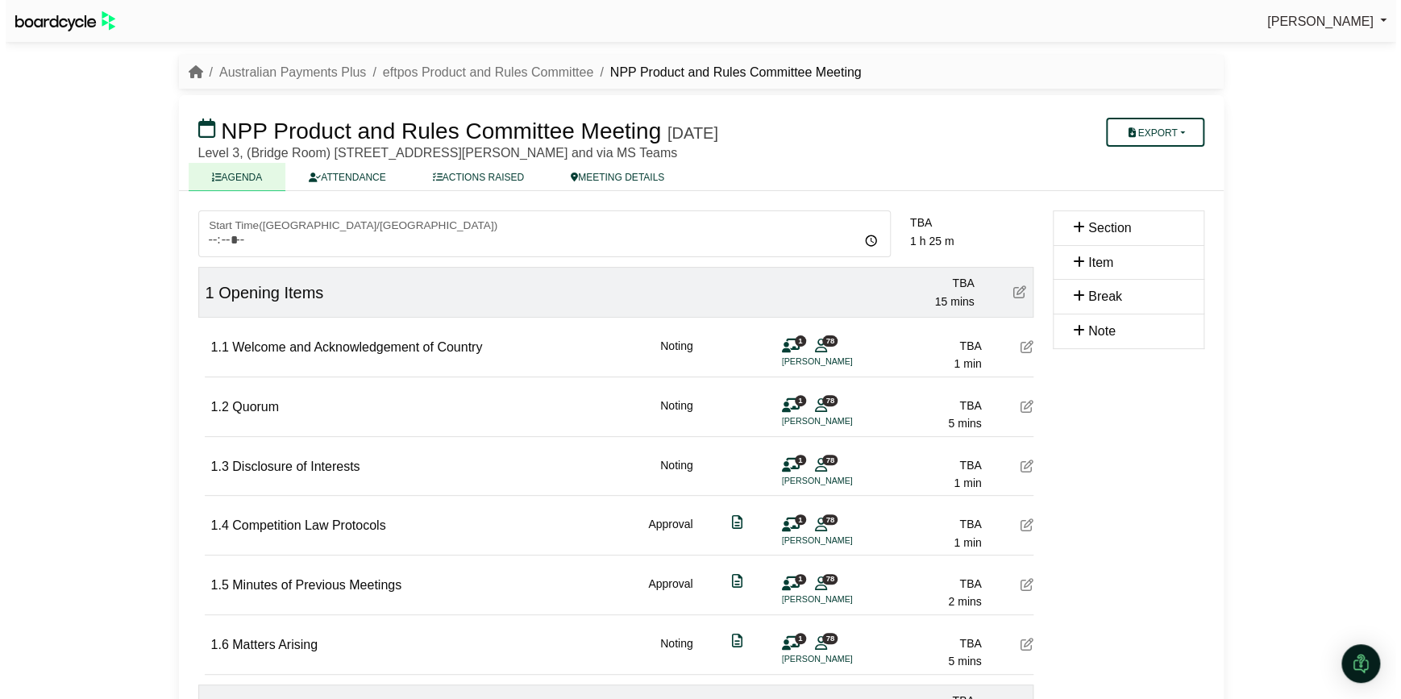
scroll to position [73, 0]
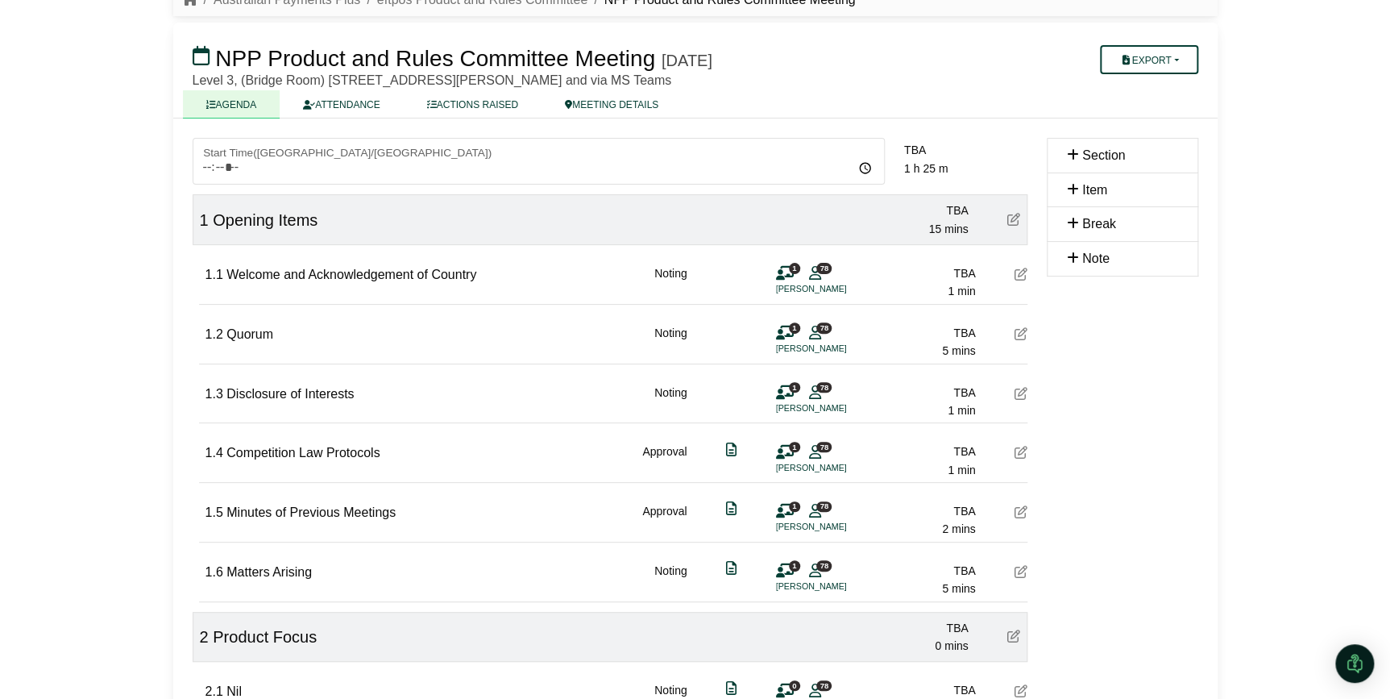
click at [801, 287] on li "[PERSON_NAME]" at bounding box center [836, 289] width 121 height 14
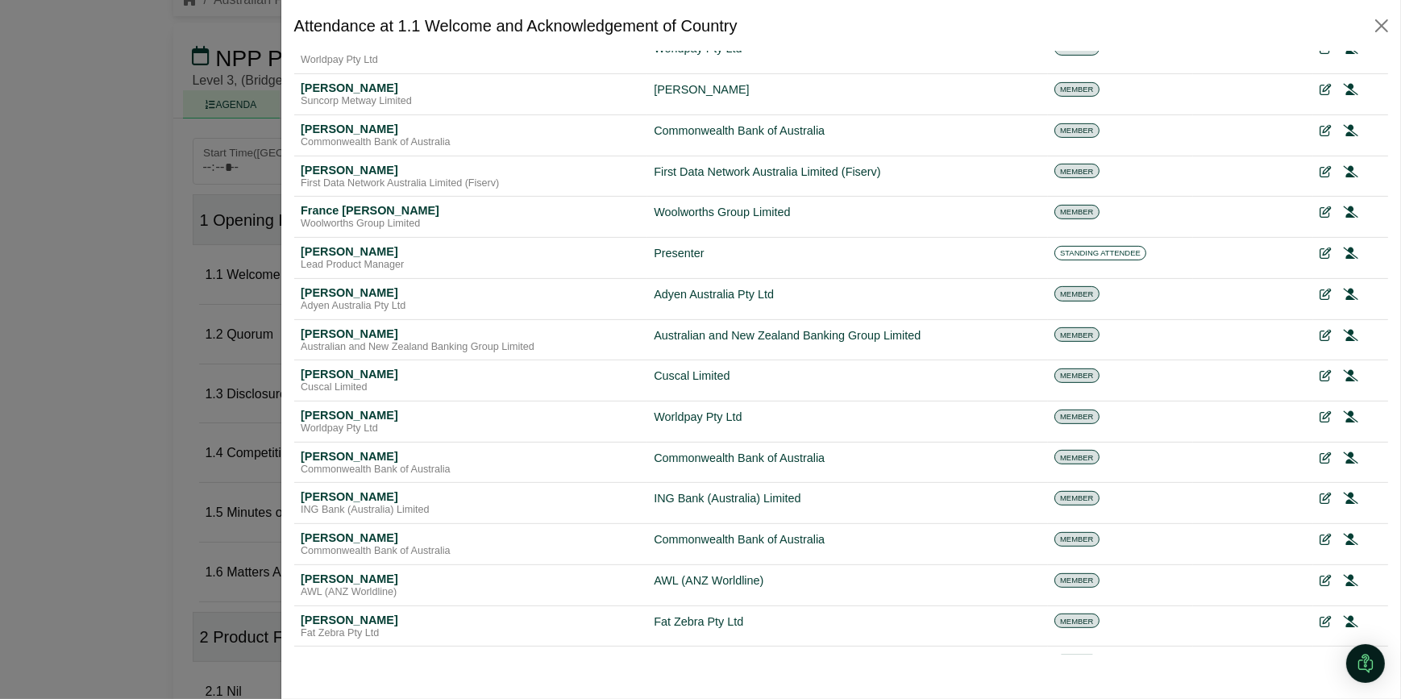
scroll to position [806, 0]
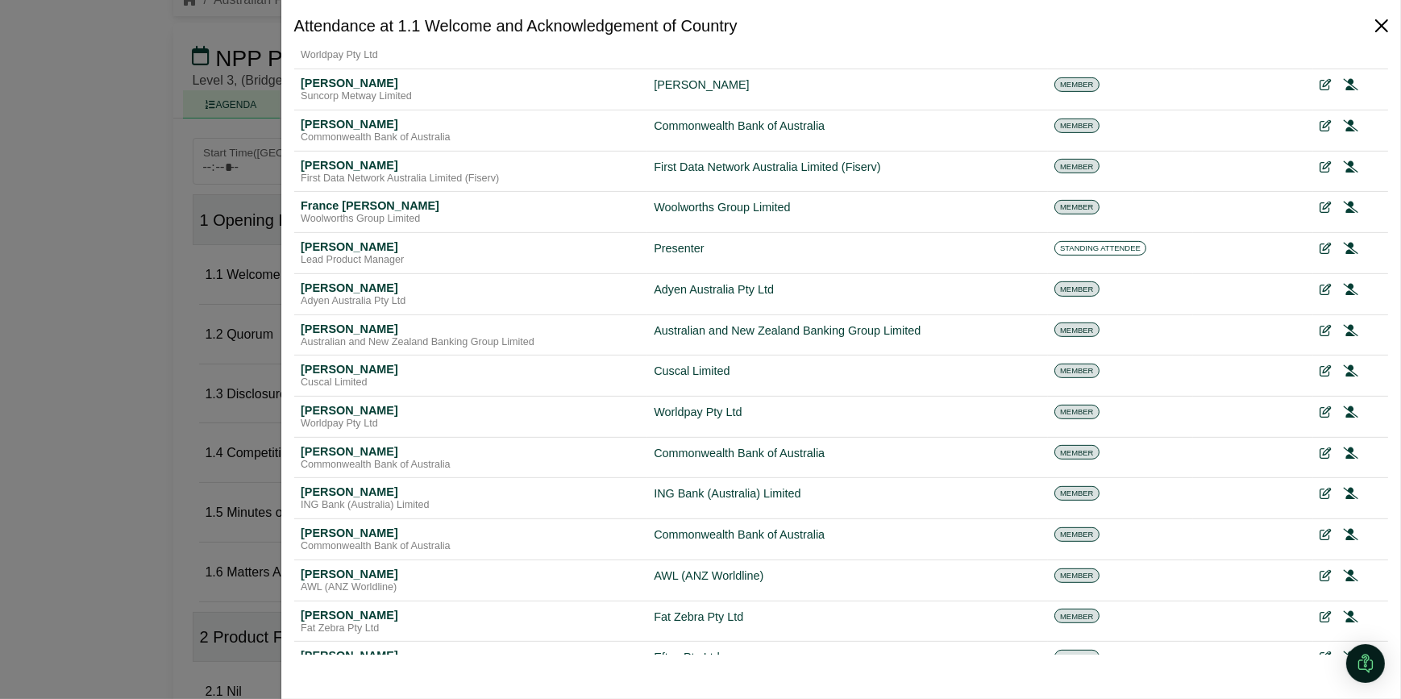
click at [1381, 29] on button "Close" at bounding box center [1381, 26] width 26 height 26
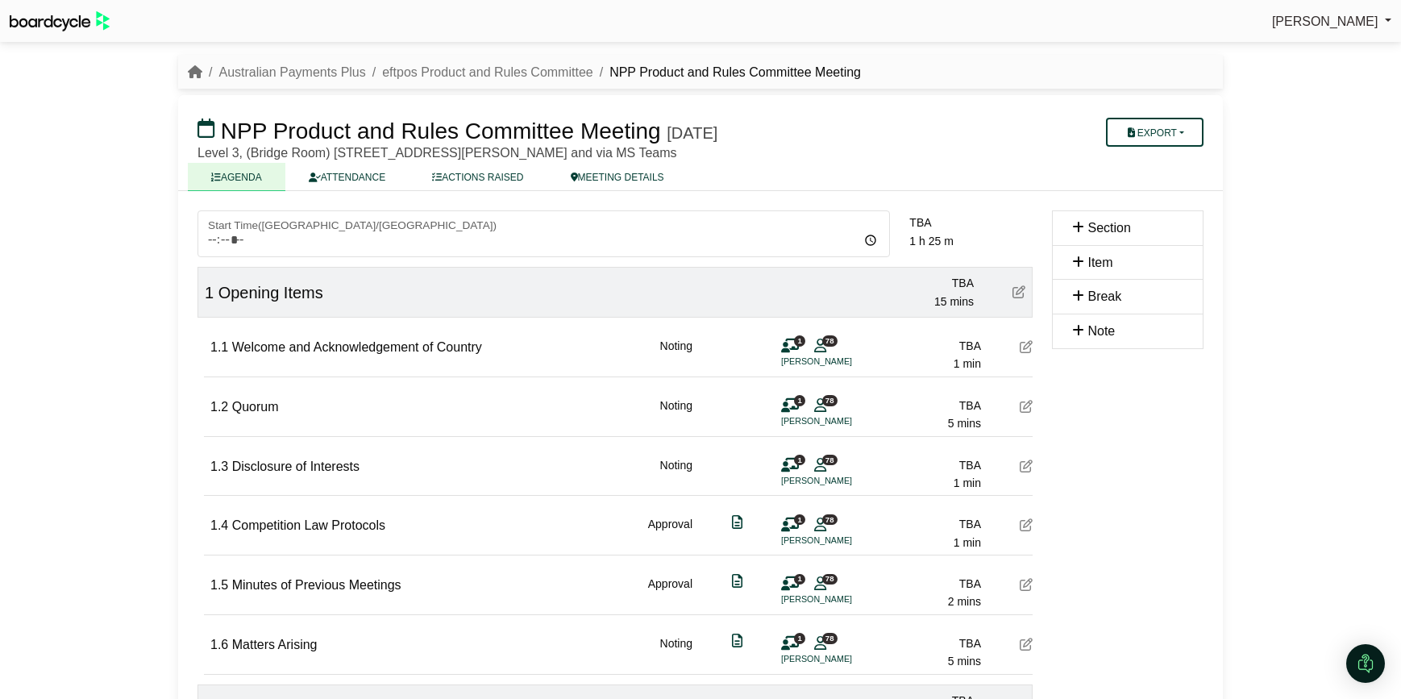
scroll to position [73, 0]
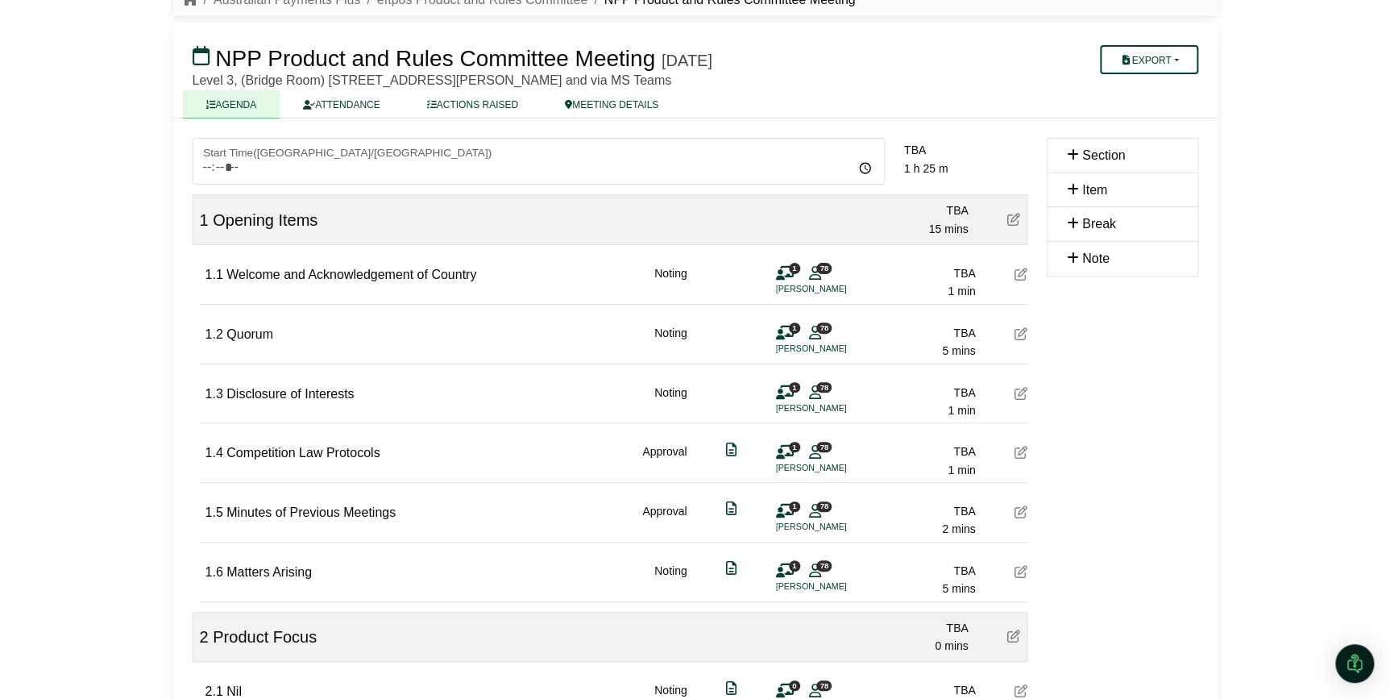
click at [819, 283] on li "Colin Sultana" at bounding box center [836, 289] width 121 height 14
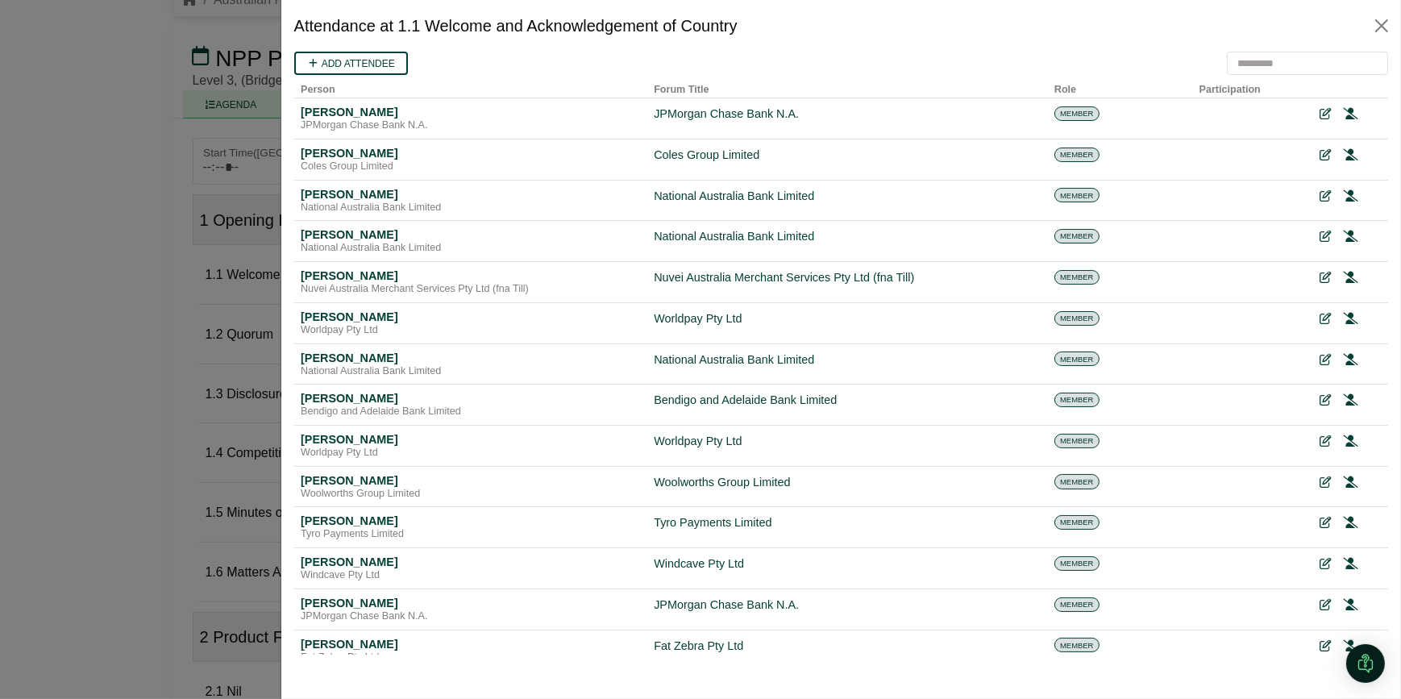
scroll to position [0, 0]
click at [342, 58] on link "Add attendee" at bounding box center [350, 63] width 114 height 23
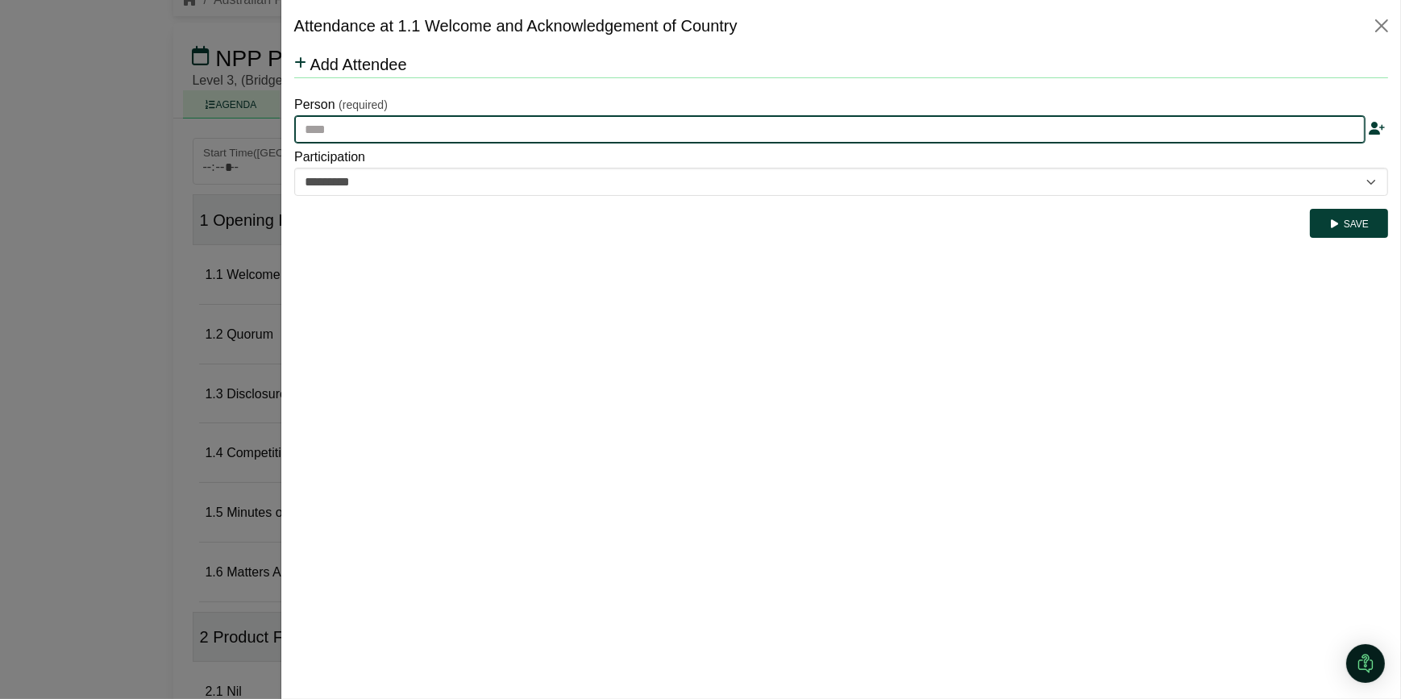
click at [348, 125] on input "text" at bounding box center [828, 129] width 1071 height 29
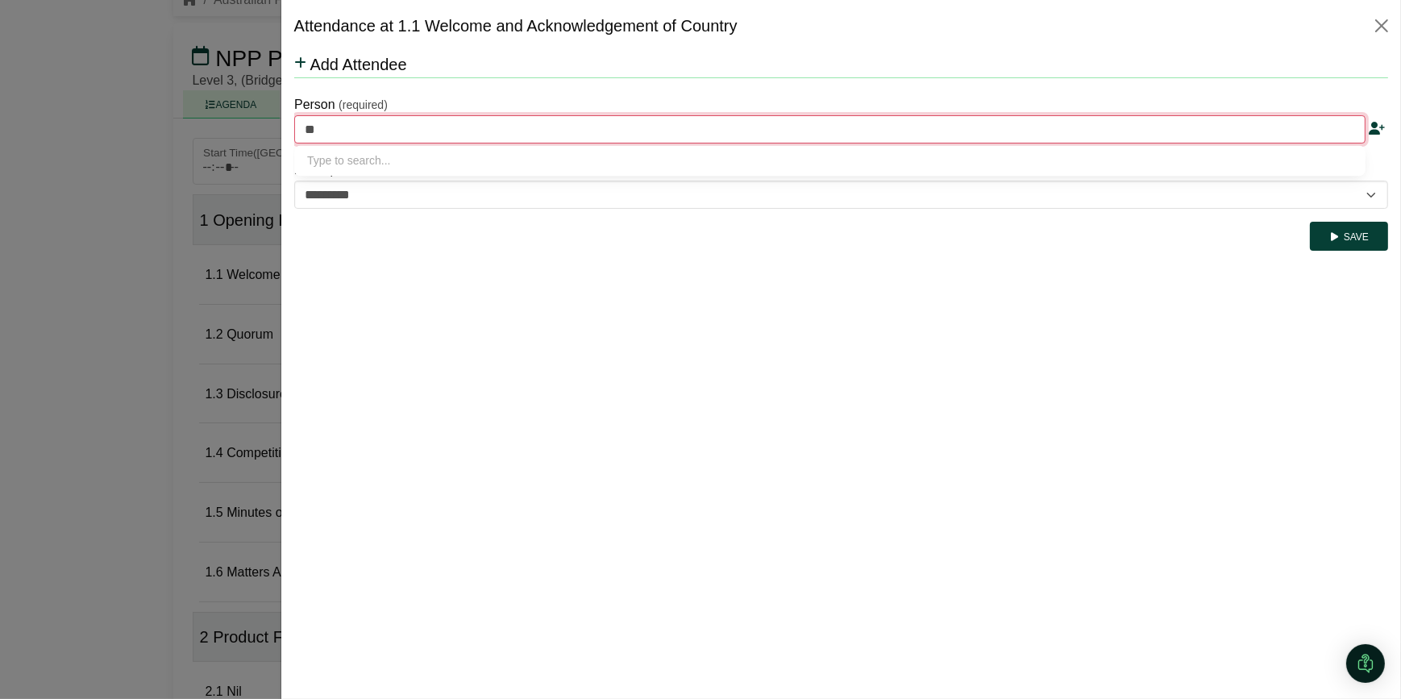
type input "***"
type input "**********"
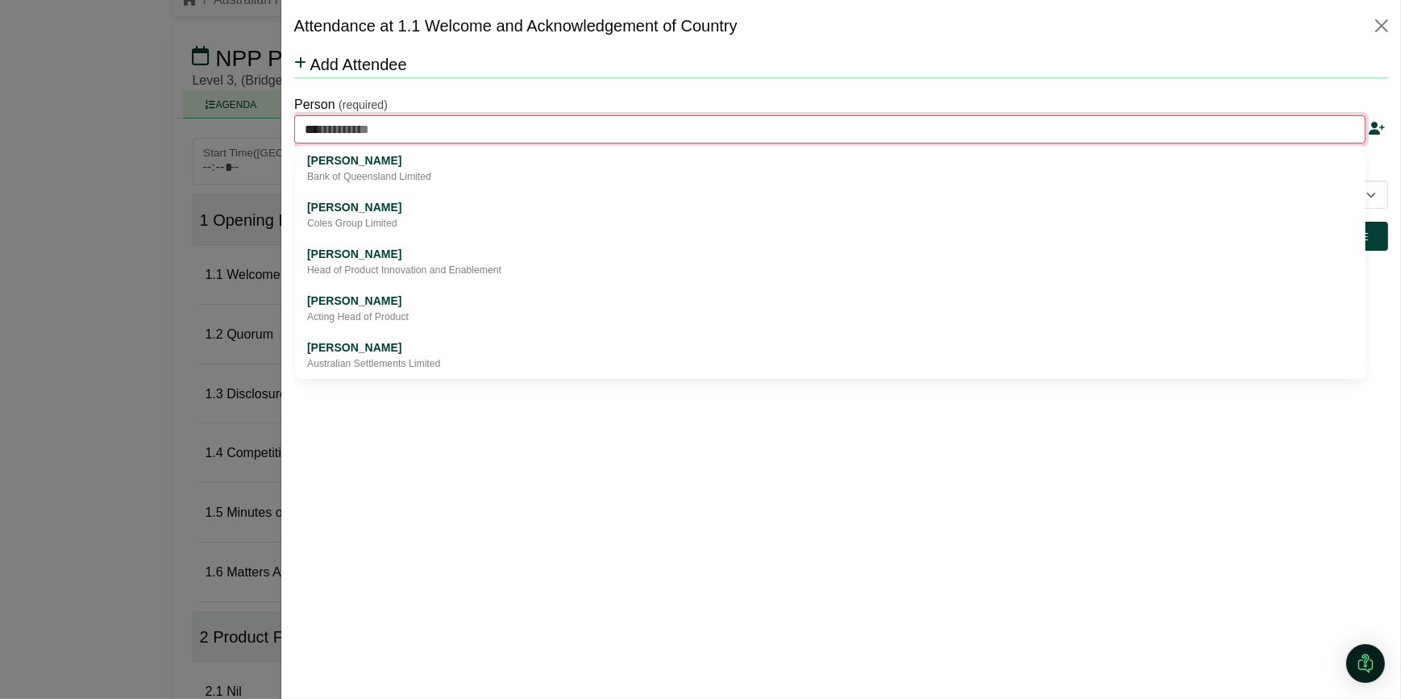
type input "****"
type input "**********"
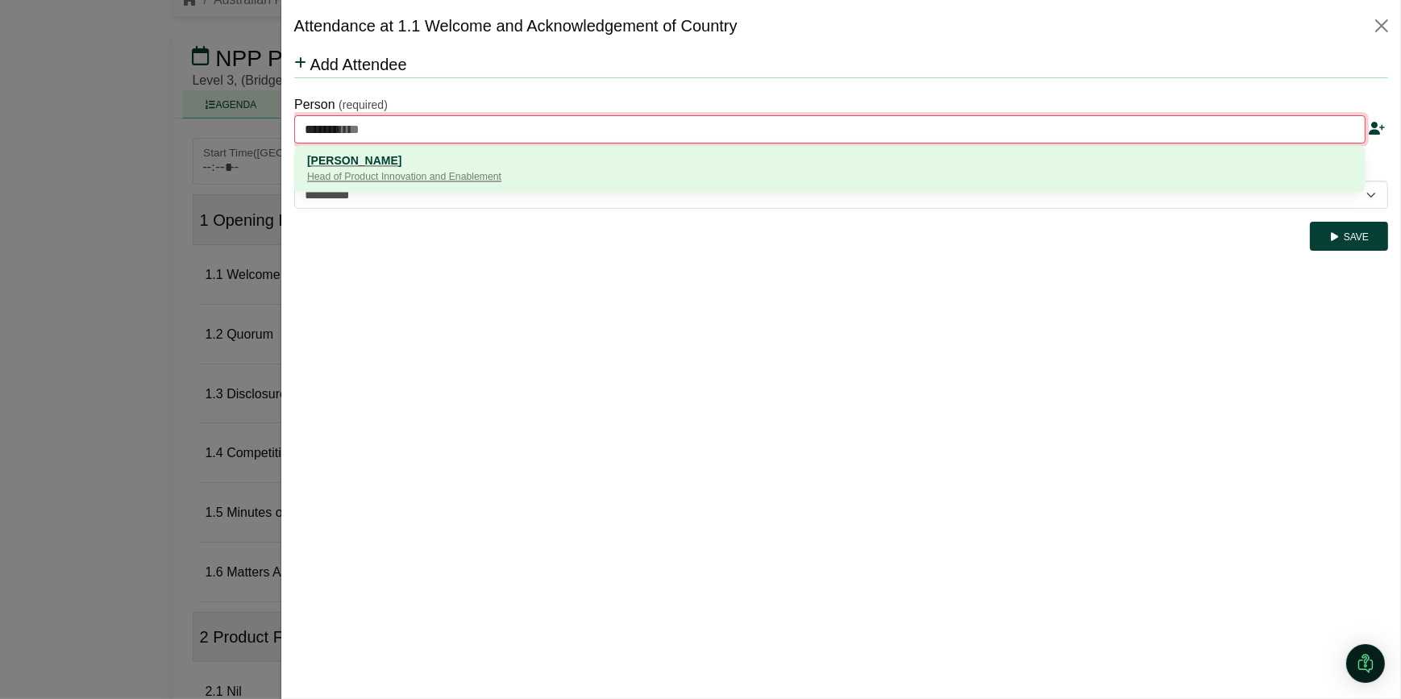
click at [390, 162] on div "Marnie Ryan" at bounding box center [828, 160] width 1045 height 18
type input "**********"
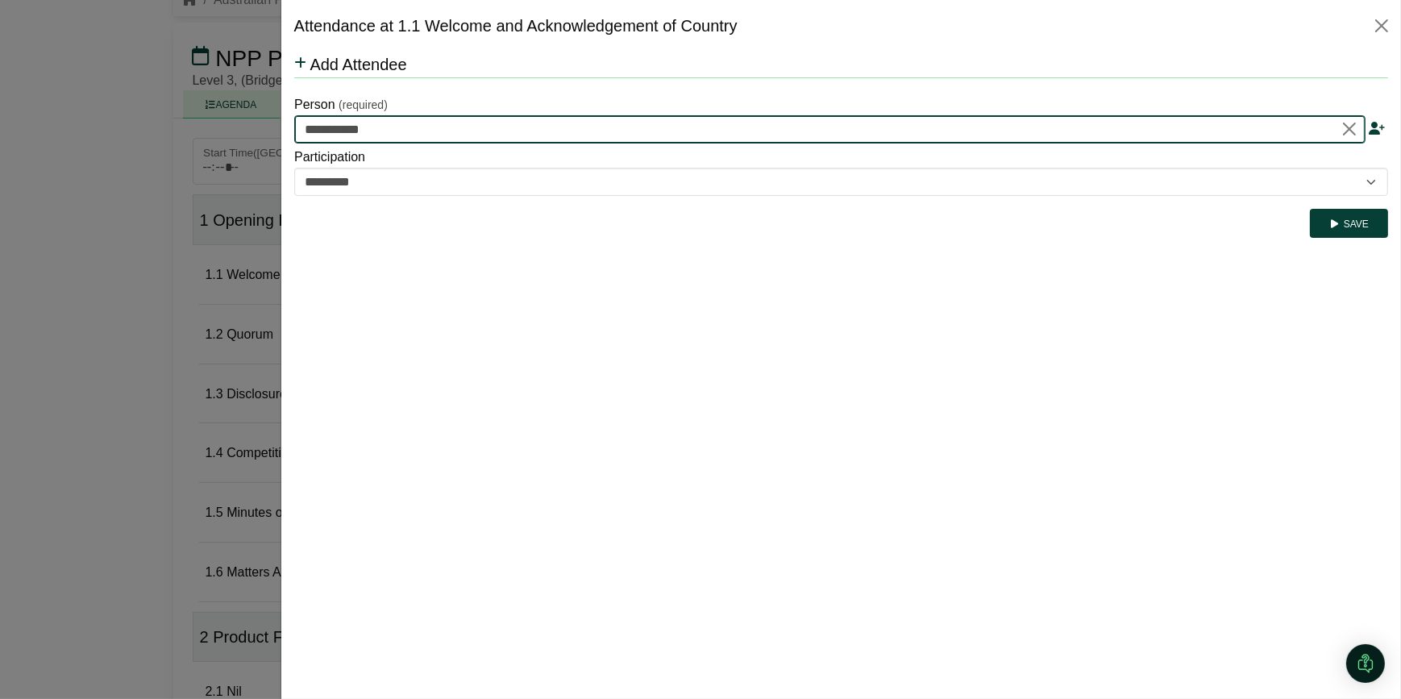
type input "**********"
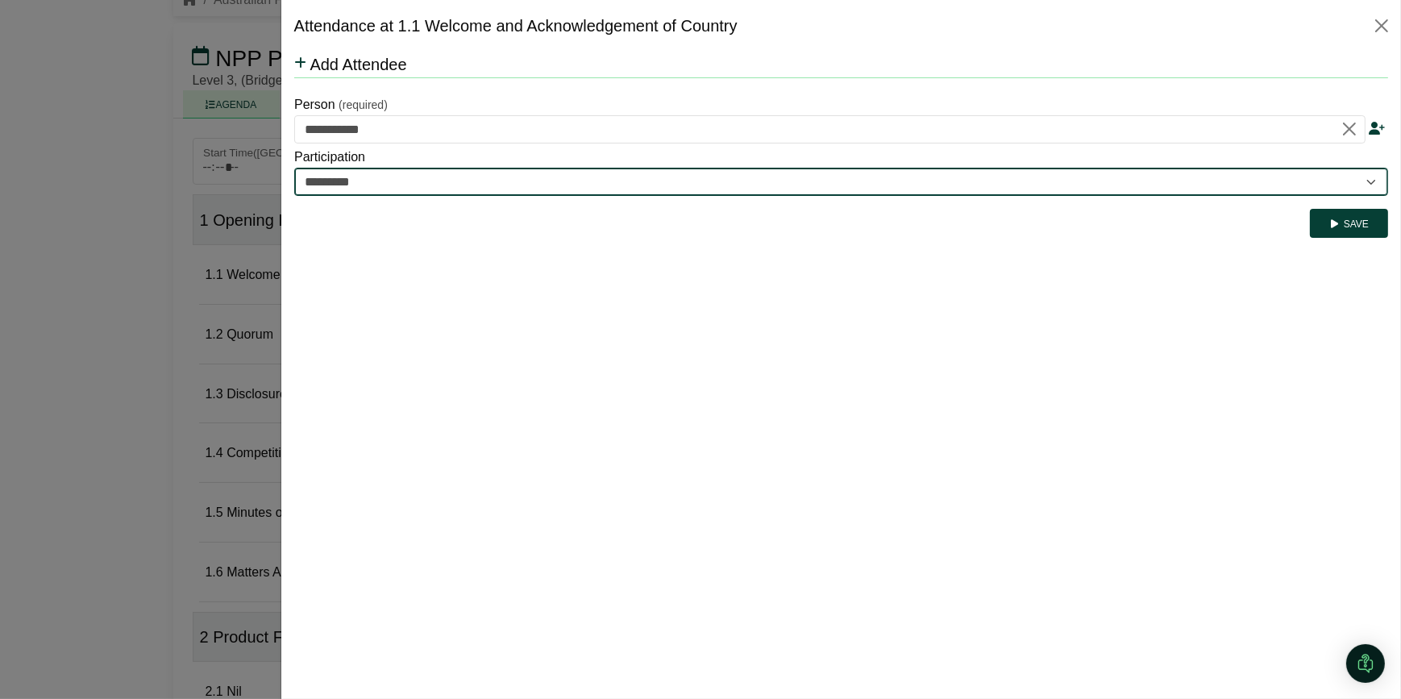
click at [375, 183] on select "********* ********" at bounding box center [840, 182] width 1094 height 28
select select "********"
click at [293, 168] on select "********* ********" at bounding box center [840, 182] width 1094 height 28
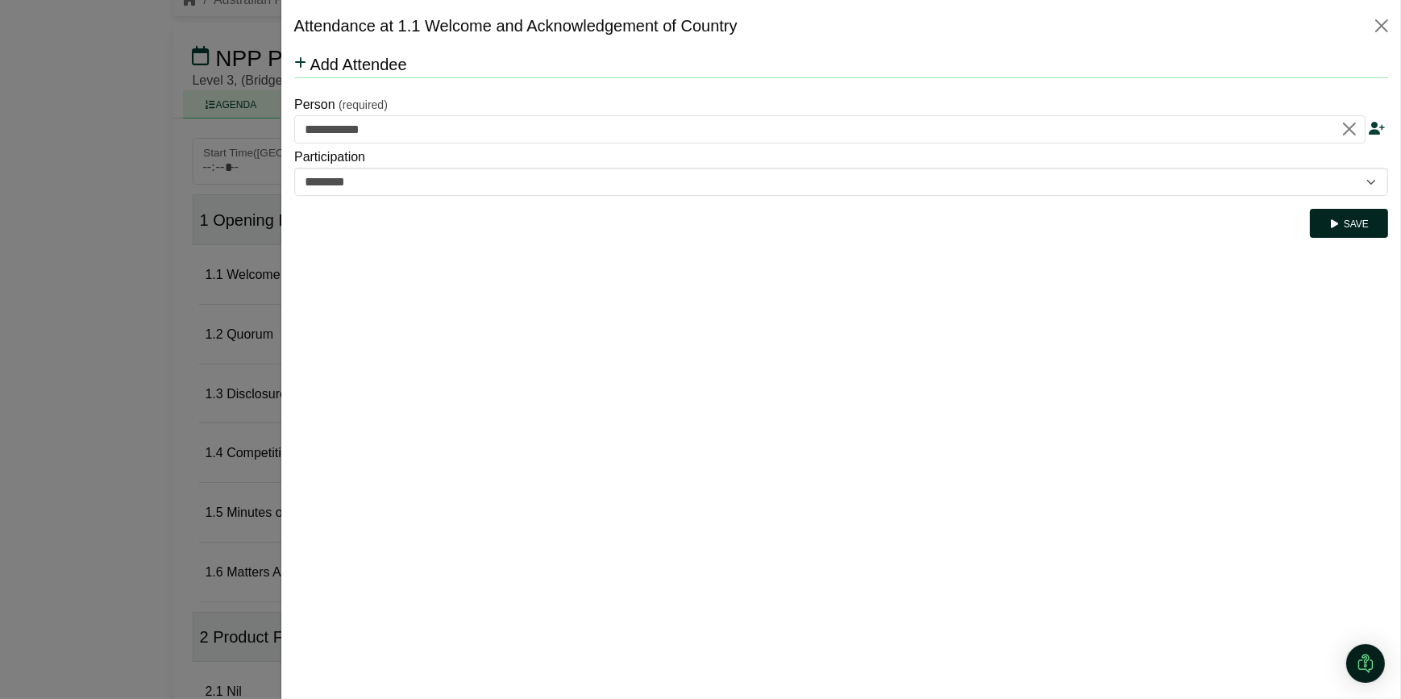
click at [1358, 226] on button "Save" at bounding box center [1348, 223] width 78 height 29
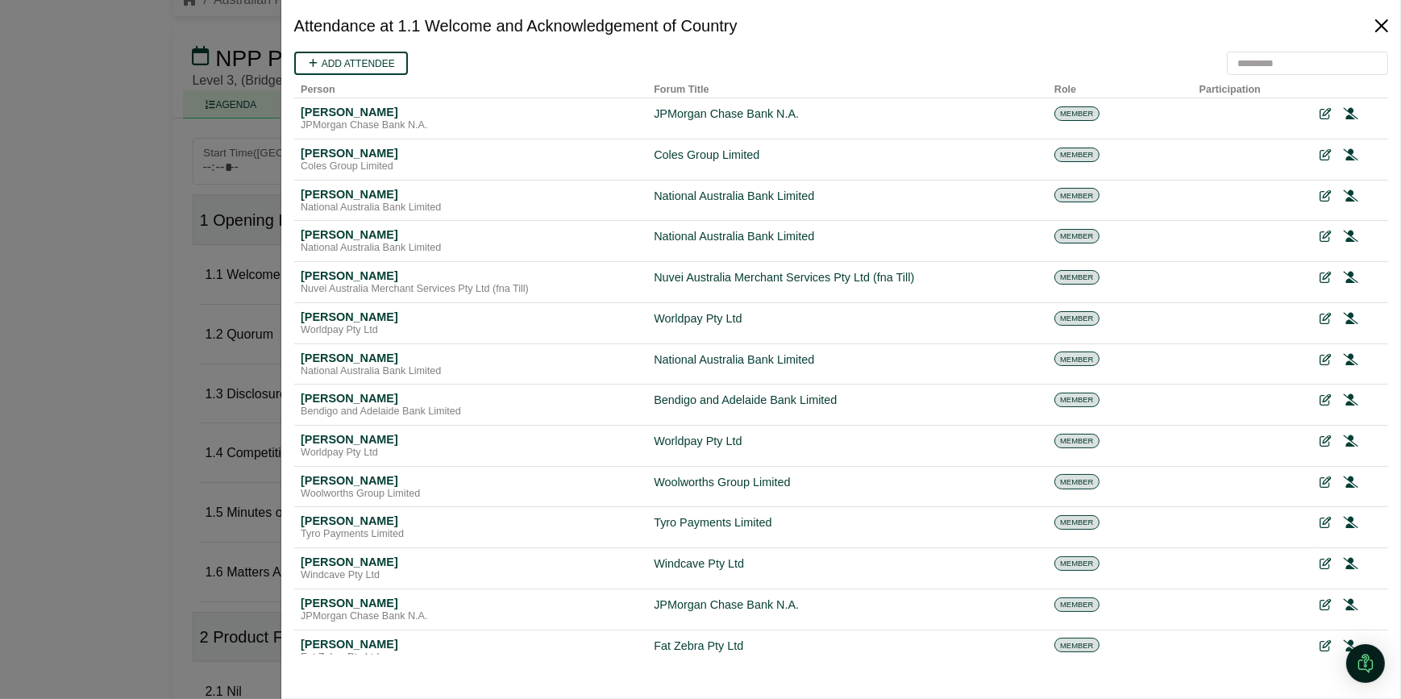
click at [1374, 27] on button "Close" at bounding box center [1381, 26] width 26 height 26
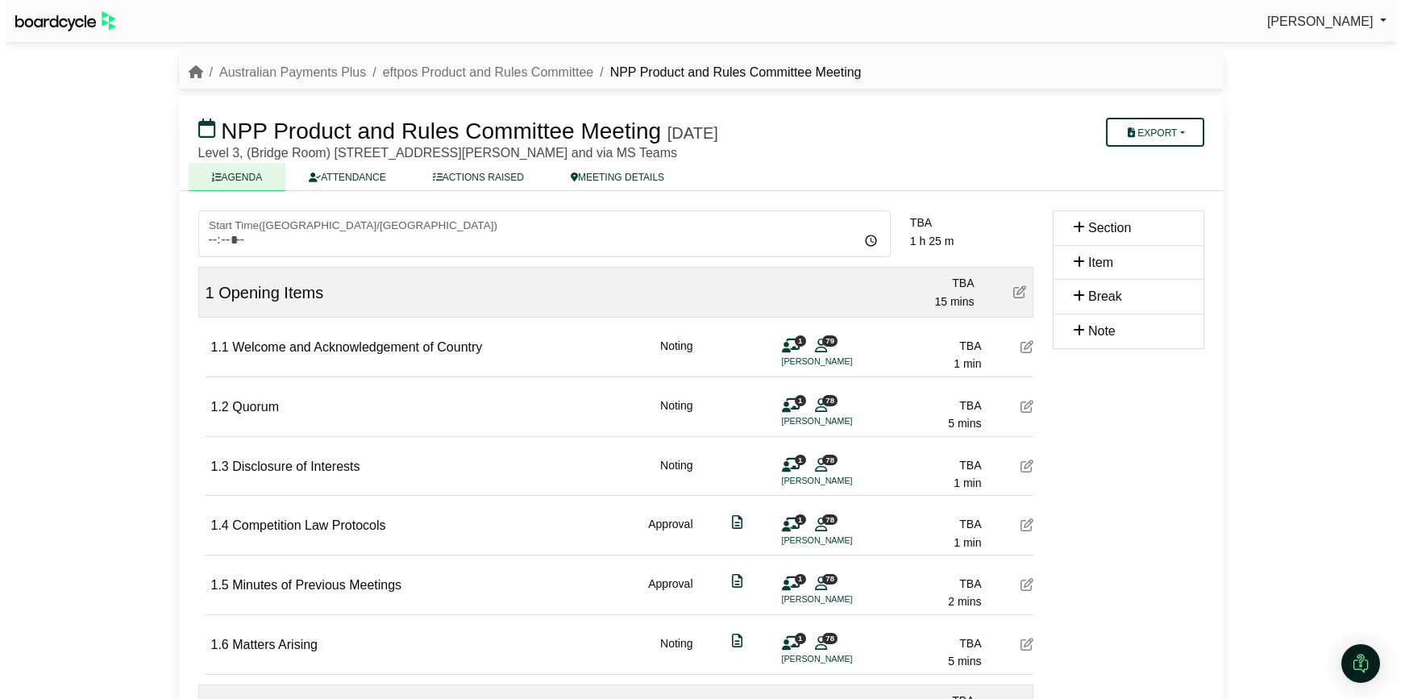
scroll to position [73, 0]
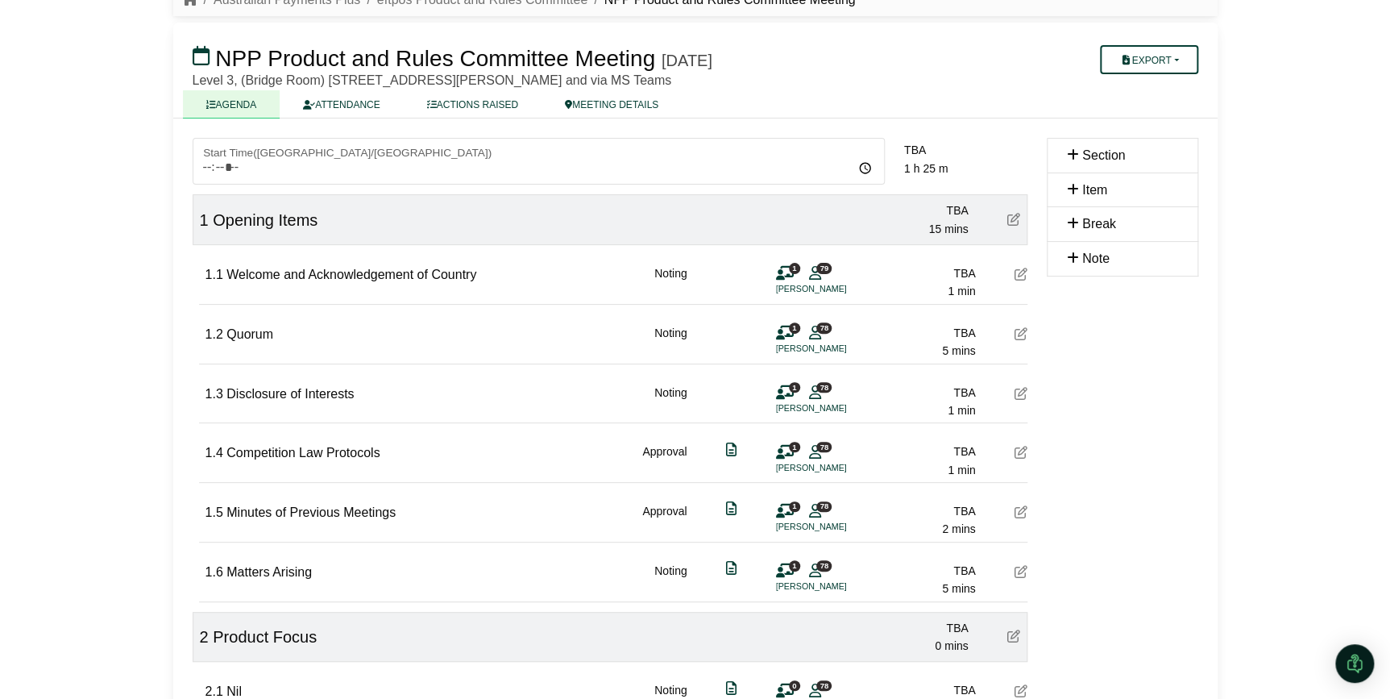
click at [795, 282] on li "Colin Sultana" at bounding box center [836, 289] width 121 height 14
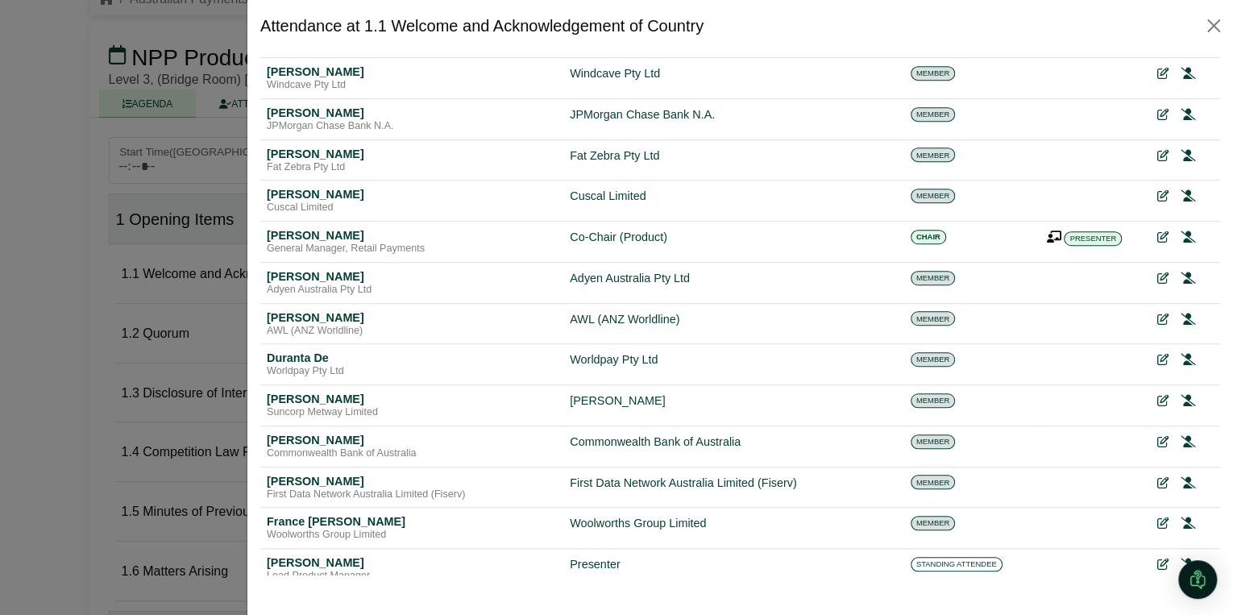
scroll to position [489, 0]
click at [1156, 233] on icon at bounding box center [1161, 238] width 11 height 11
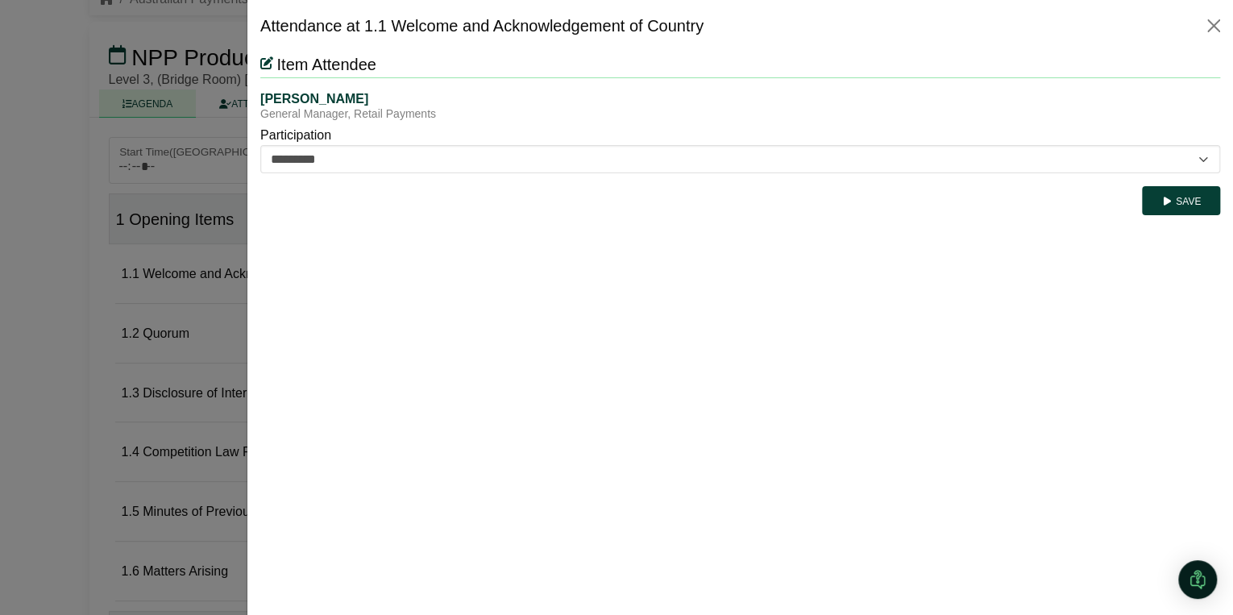
scroll to position [0, 0]
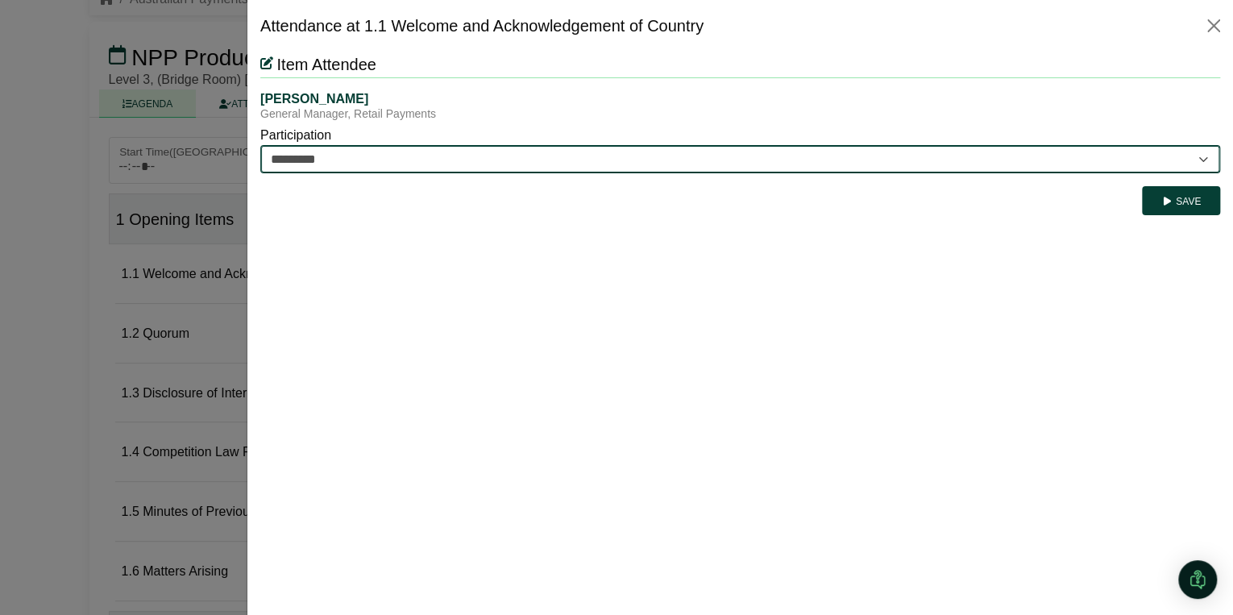
click at [1197, 158] on select "********* ********" at bounding box center [740, 159] width 960 height 28
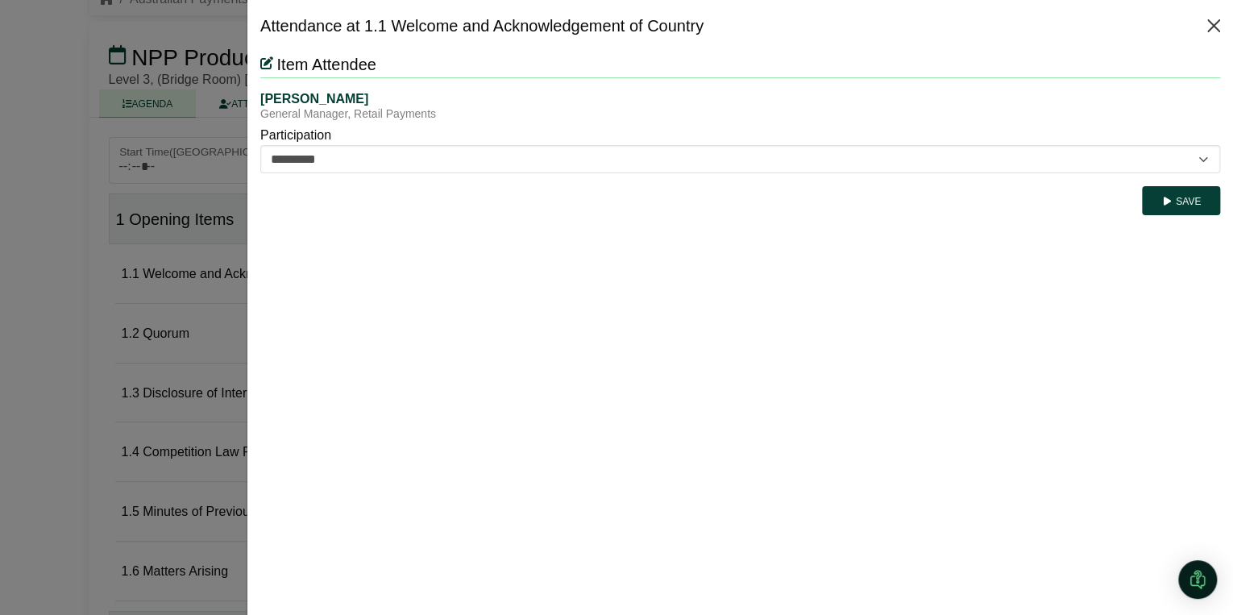
click at [1215, 23] on button "Close" at bounding box center [1214, 26] width 26 height 26
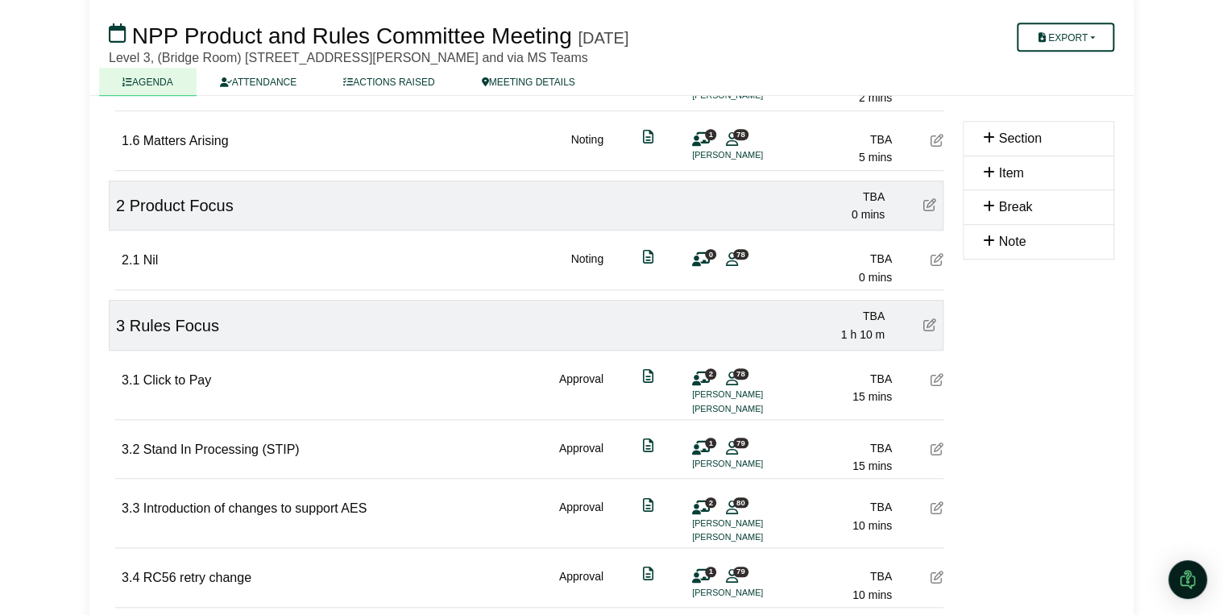
scroll to position [525, 0]
